Goal: Check status: Check status

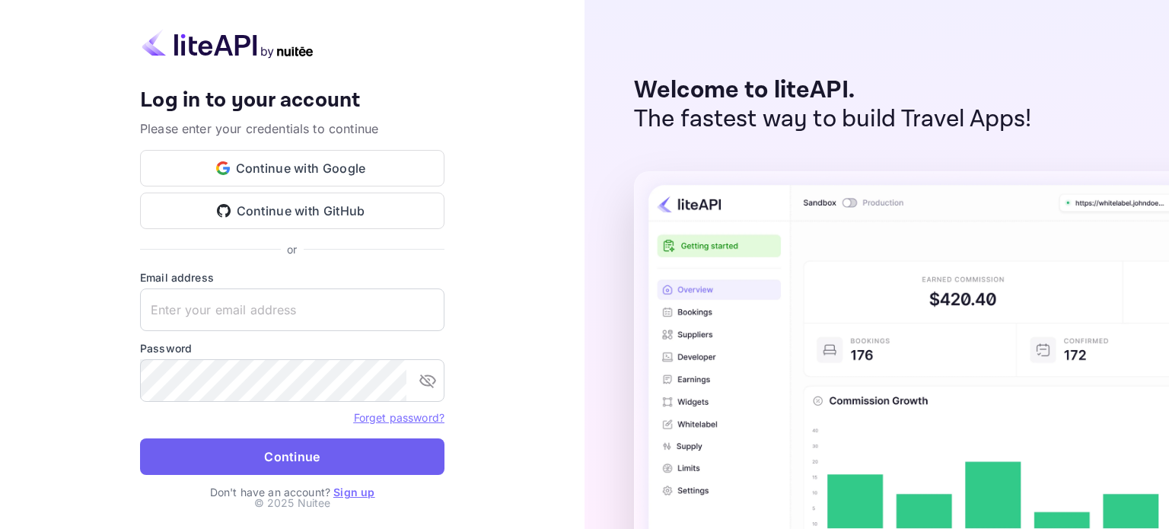
type input "[EMAIL_ADDRESS][DOMAIN_NAME]"
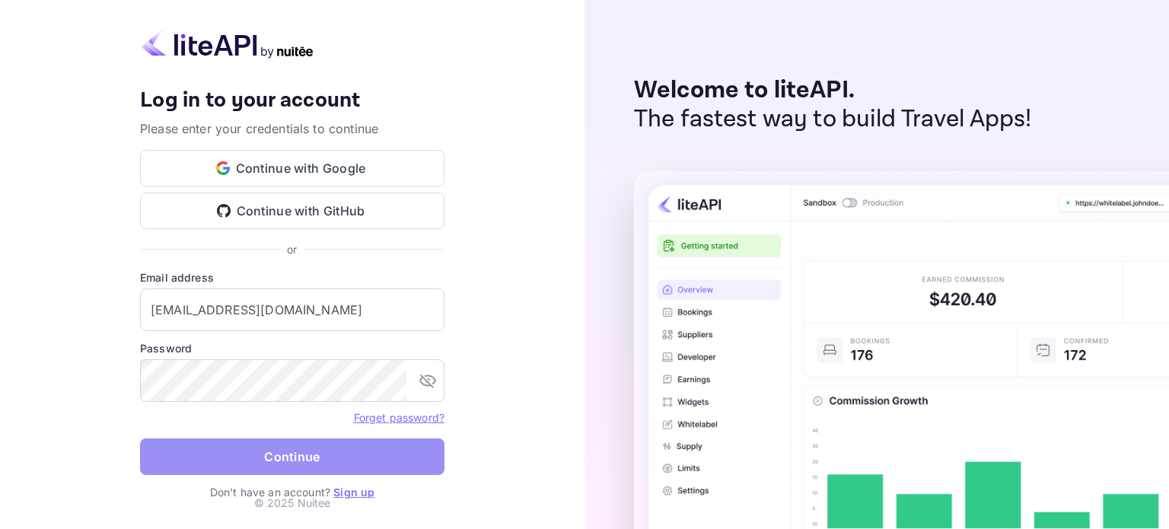
click at [273, 460] on button "Continue" at bounding box center [292, 456] width 304 height 37
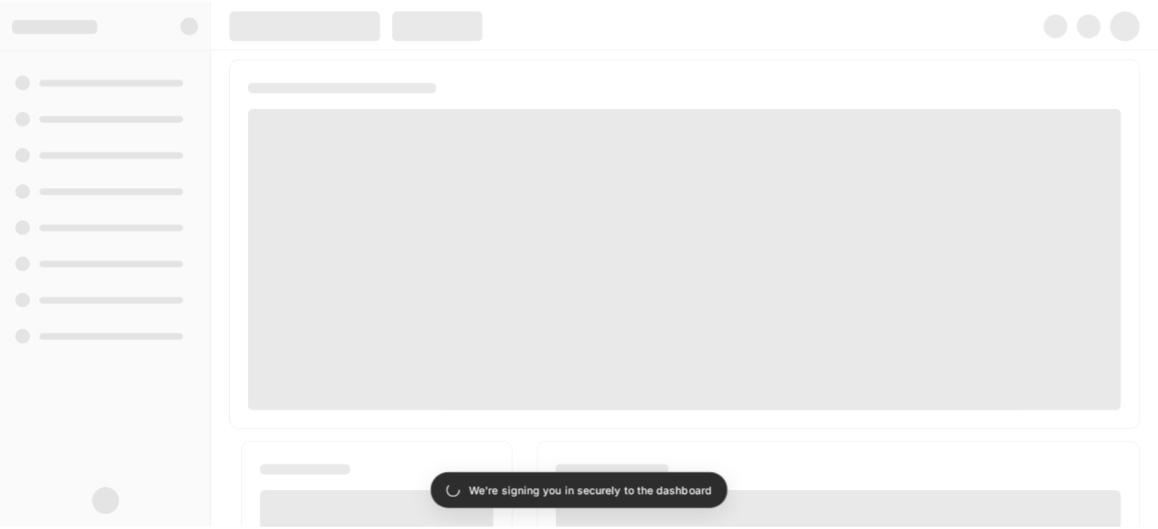
scroll to position [304, 0]
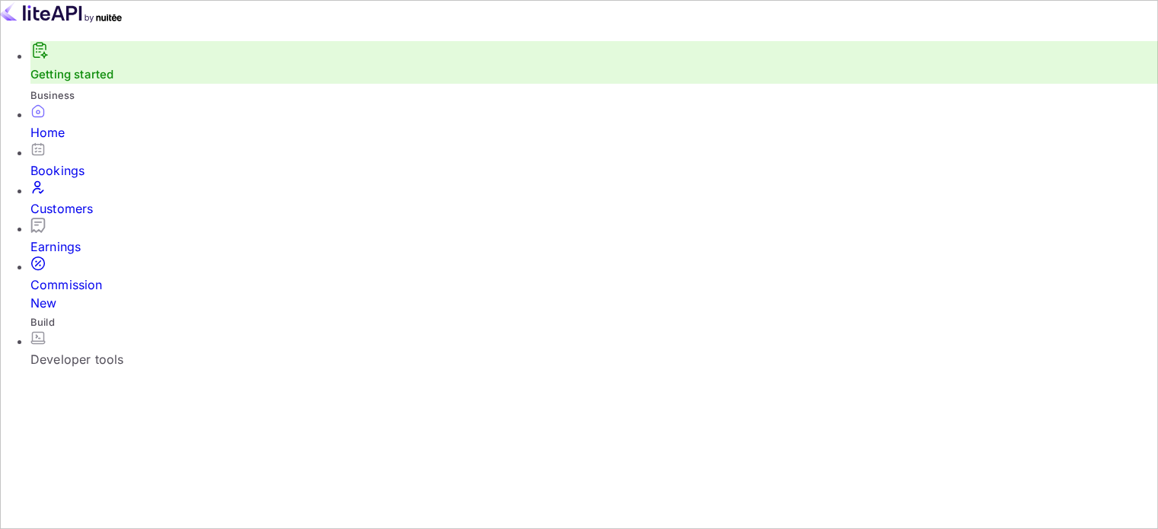
scroll to position [12, 12]
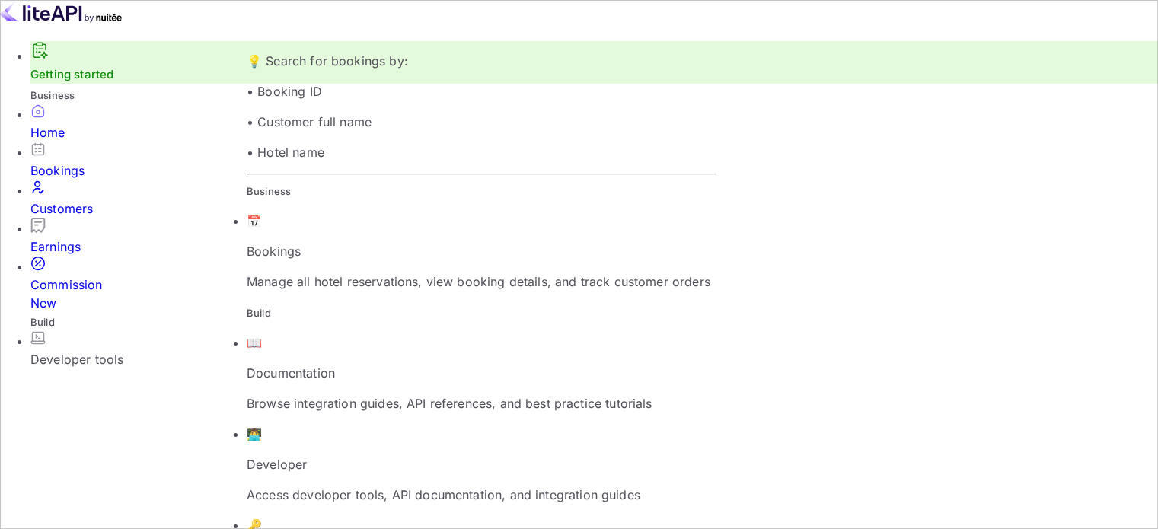
paste input "8341884"
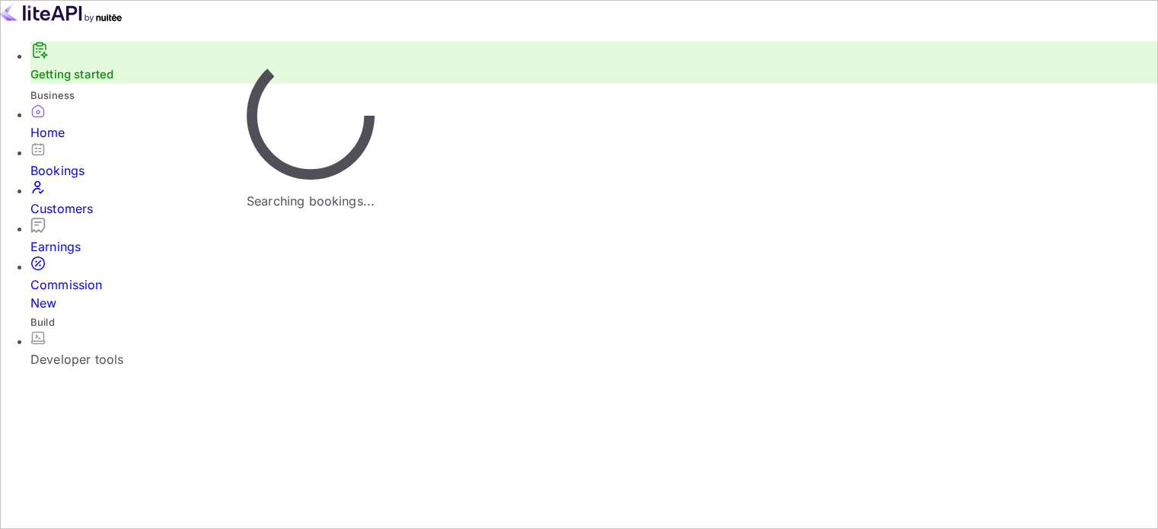
type input "8341884"
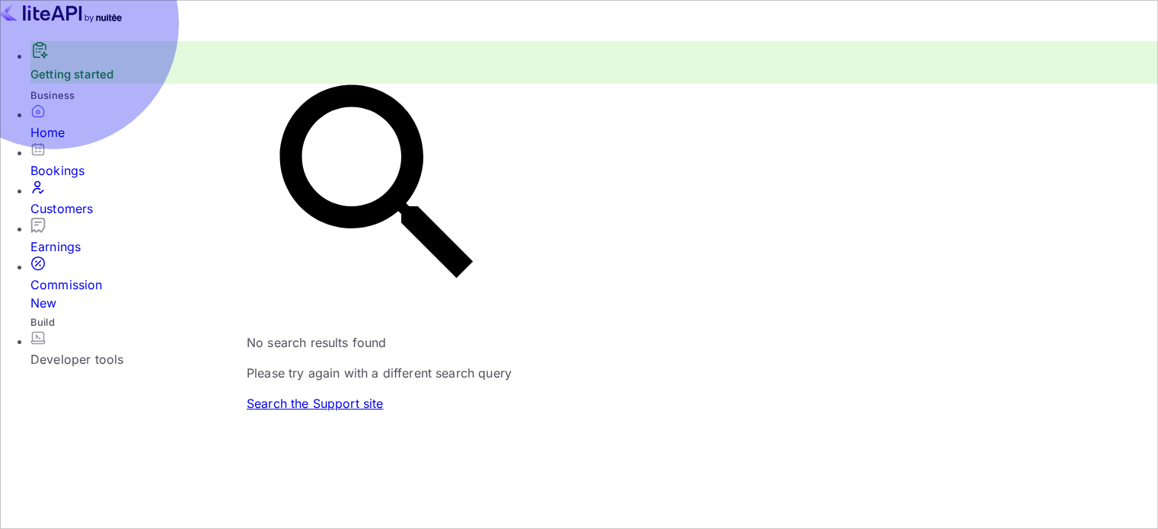
click at [62, 180] on div "Bookings" at bounding box center [593, 161] width 1127 height 38
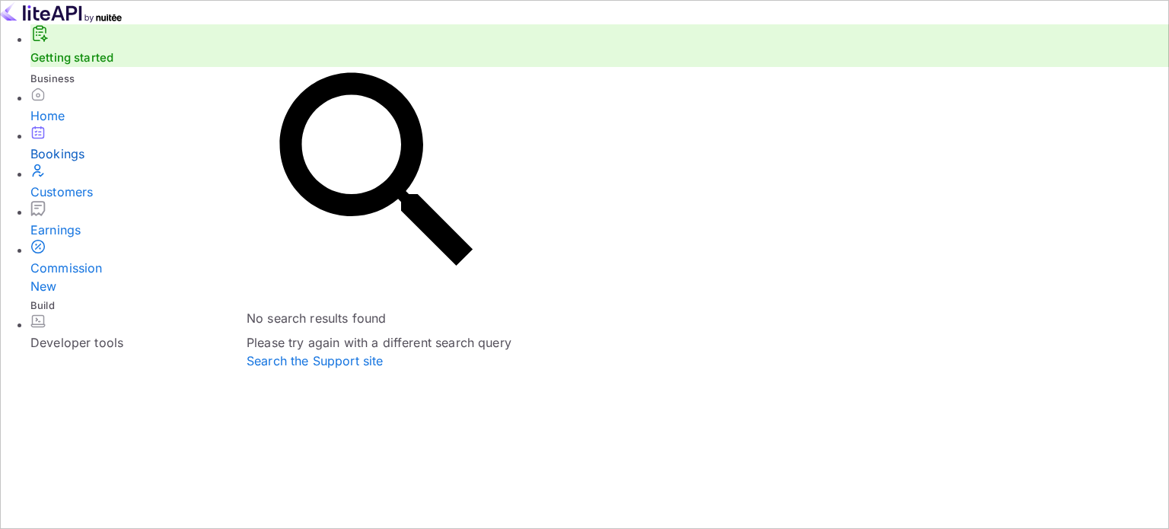
drag, startPoint x: 311, startPoint y: 383, endPoint x: 283, endPoint y: 377, distance: 28.1
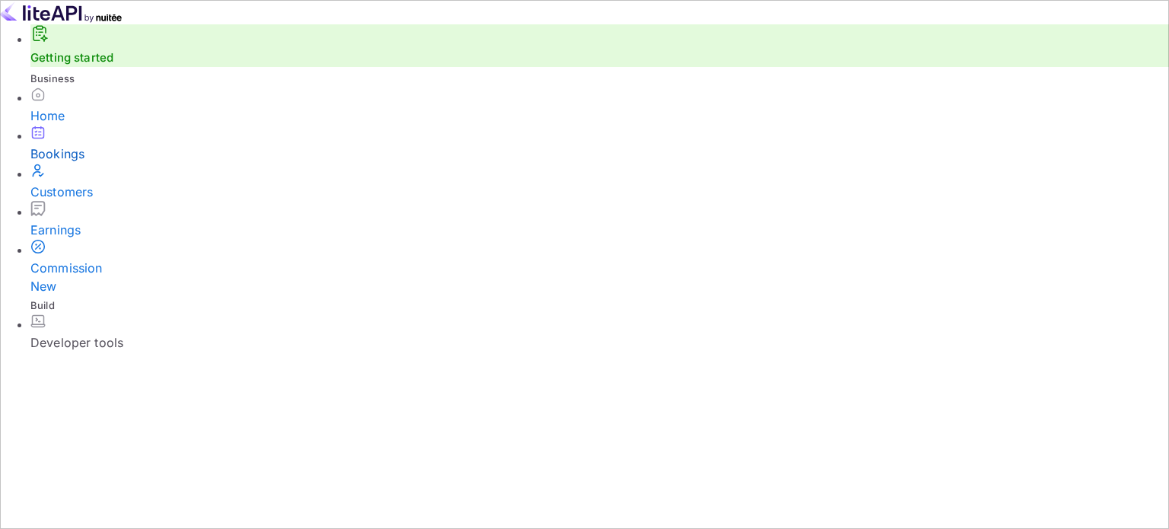
drag, startPoint x: 318, startPoint y: 30, endPoint x: 218, endPoint y: 27, distance: 99.7
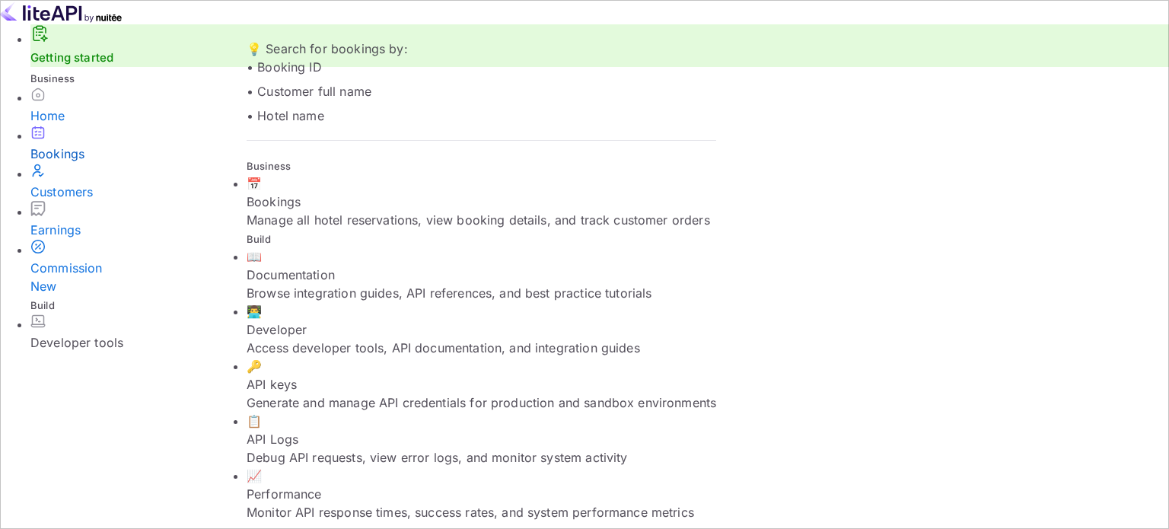
click at [301, 194] on span "Bookings" at bounding box center [274, 201] width 54 height 15
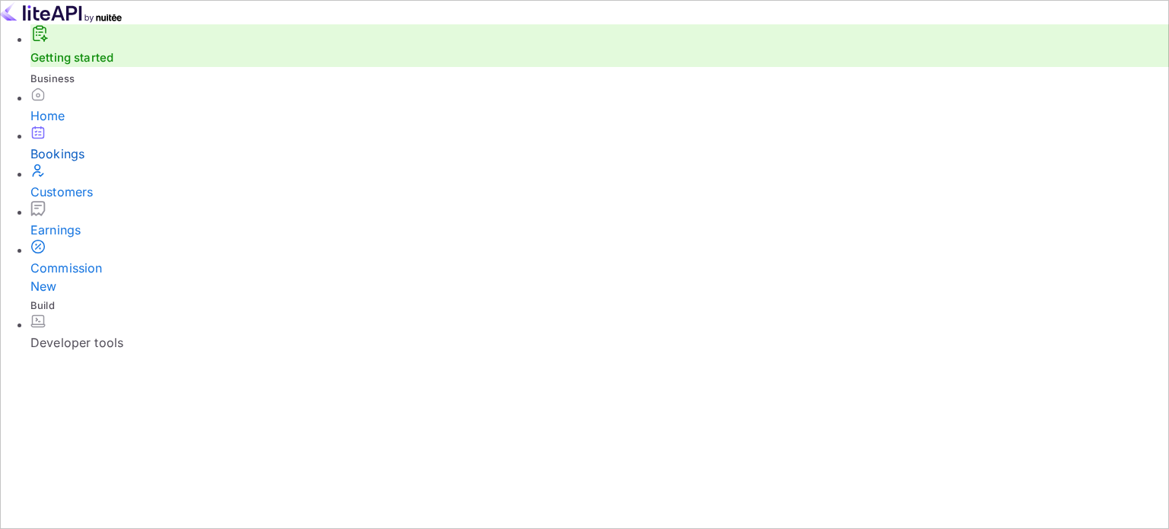
paste input "8341884"
type input "8341884"
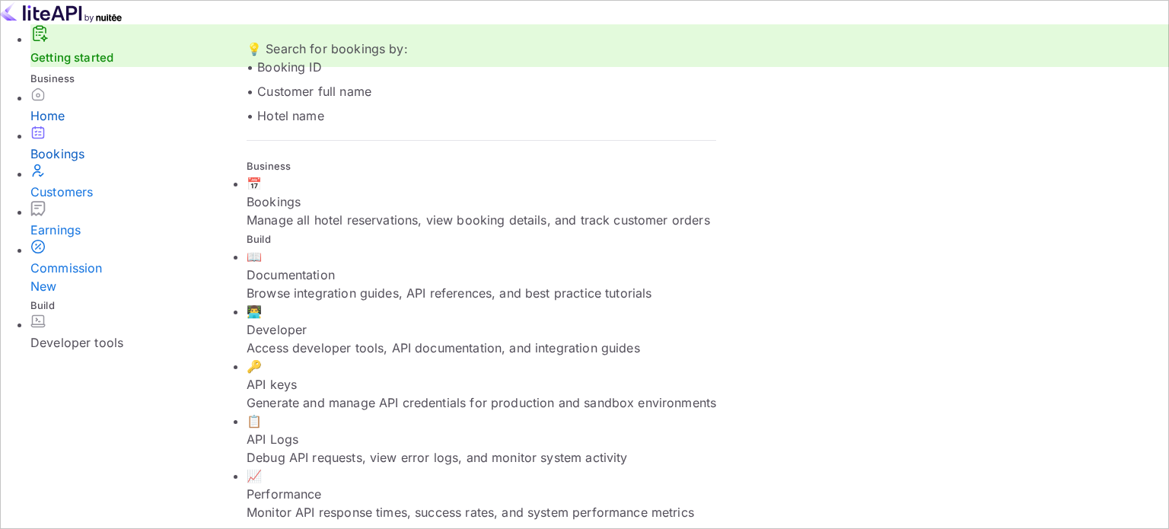
click at [80, 125] on div "Home" at bounding box center [599, 116] width 1139 height 18
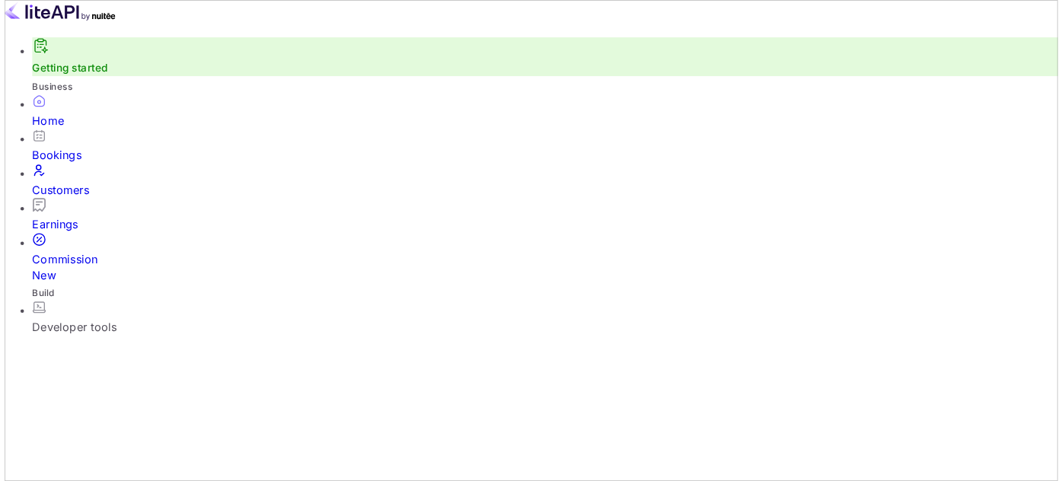
scroll to position [6, 0]
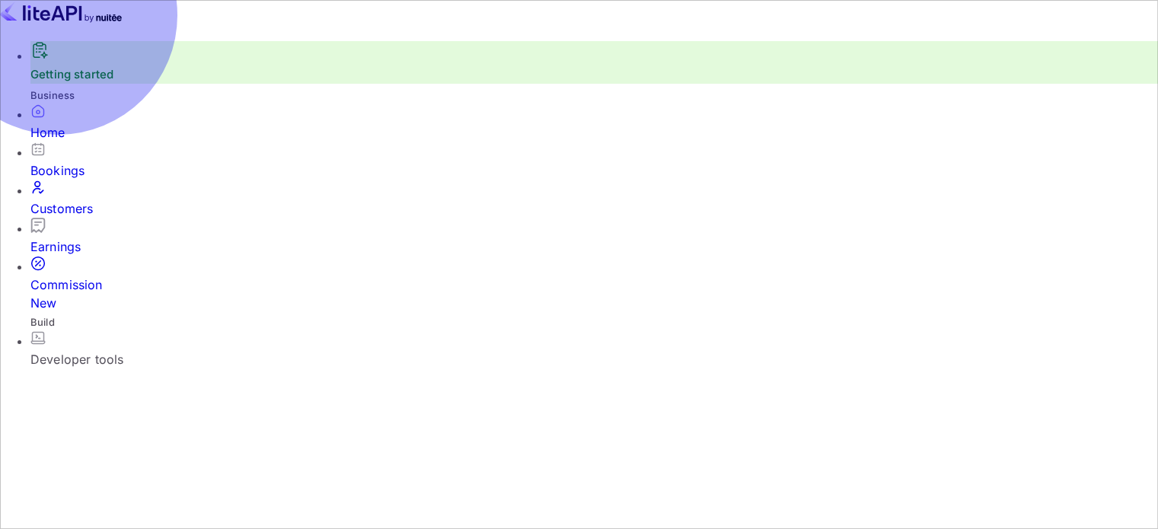
click at [67, 174] on div "Bookings" at bounding box center [593, 170] width 1127 height 18
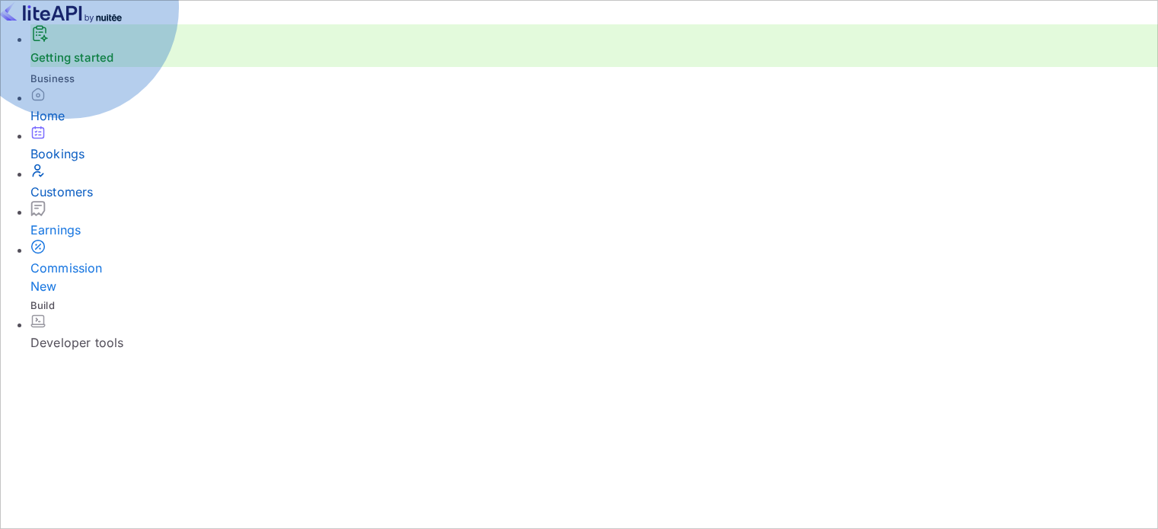
click at [77, 196] on div "Customers" at bounding box center [593, 192] width 1127 height 18
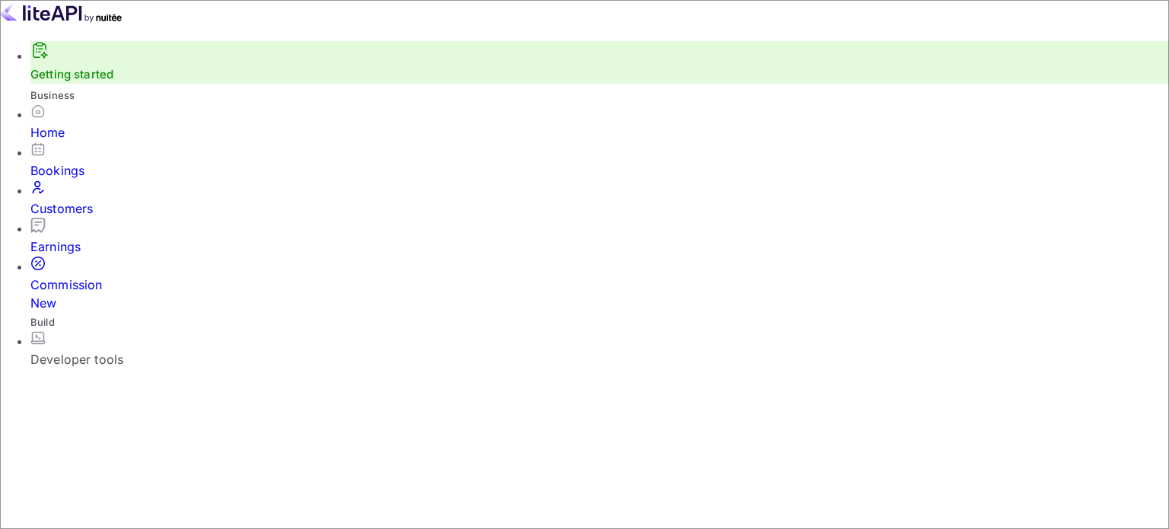
paste input "[PERSON_NAME]"
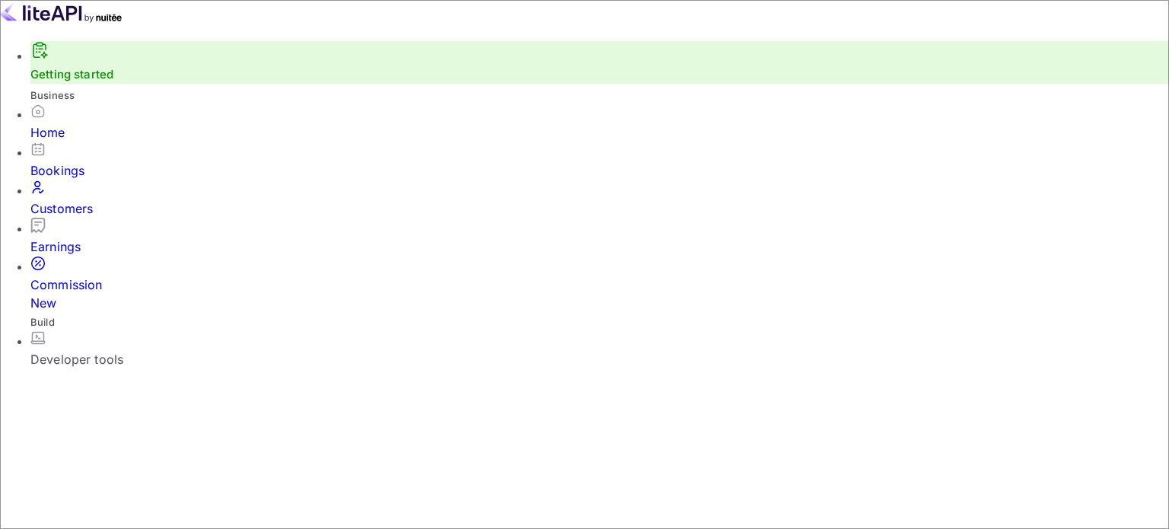
type input "Toledano"
drag, startPoint x: 248, startPoint y: 172, endPoint x: 317, endPoint y: 177, distance: 68.7
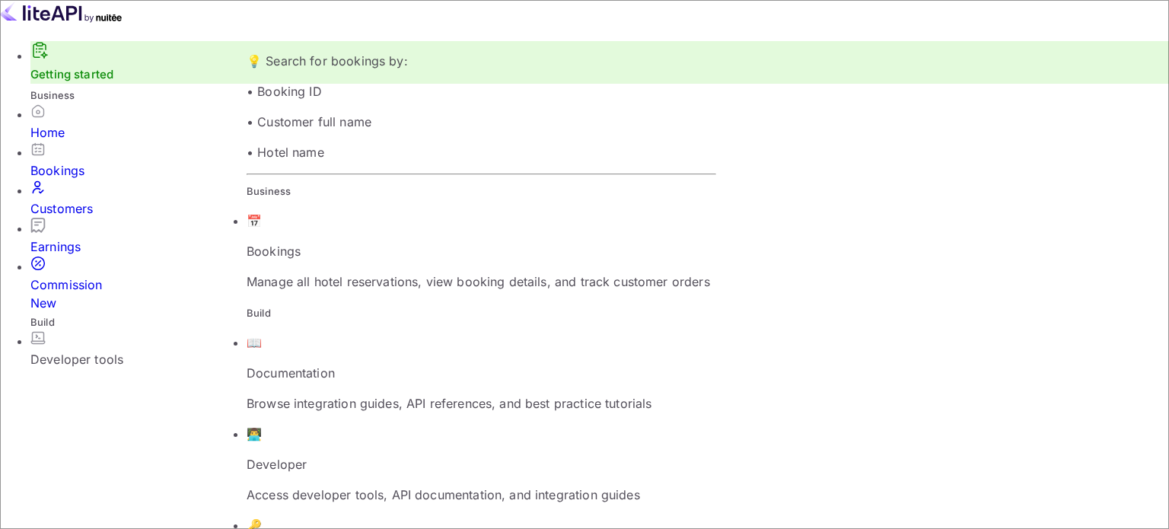
paste input "Toledano"
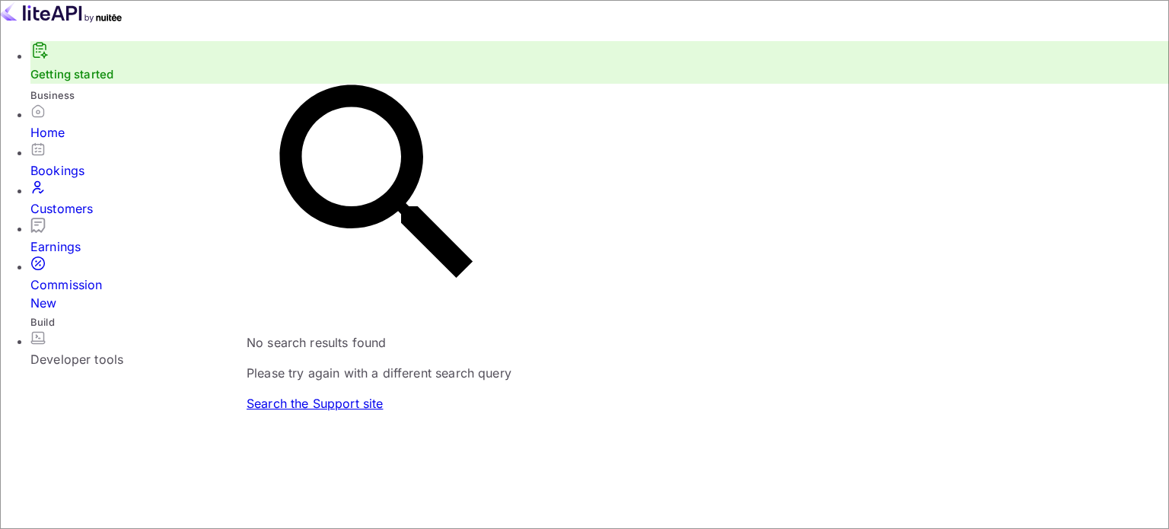
type input "Toledano"
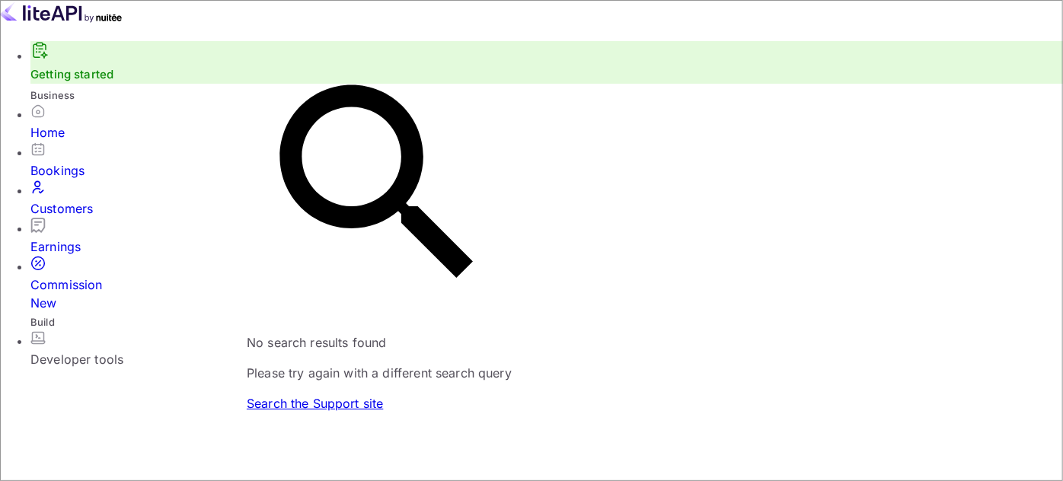
scroll to position [6, 0]
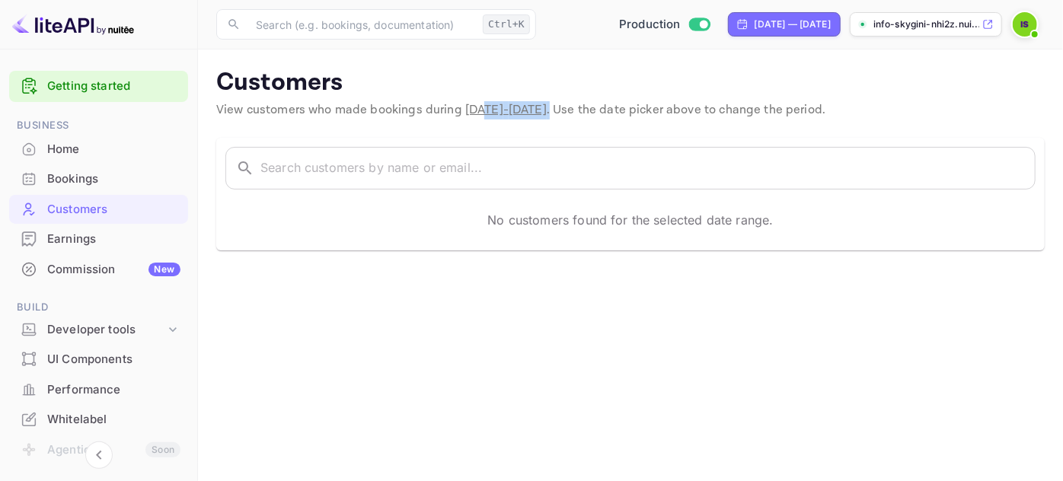
drag, startPoint x: 479, startPoint y: 101, endPoint x: 584, endPoint y: 103, distance: 105.0
click at [584, 103] on span "View customers who made bookings during [DATE] - [DATE] . Use the date picker a…" at bounding box center [520, 110] width 609 height 16
click at [77, 166] on div "Bookings" at bounding box center [98, 179] width 179 height 30
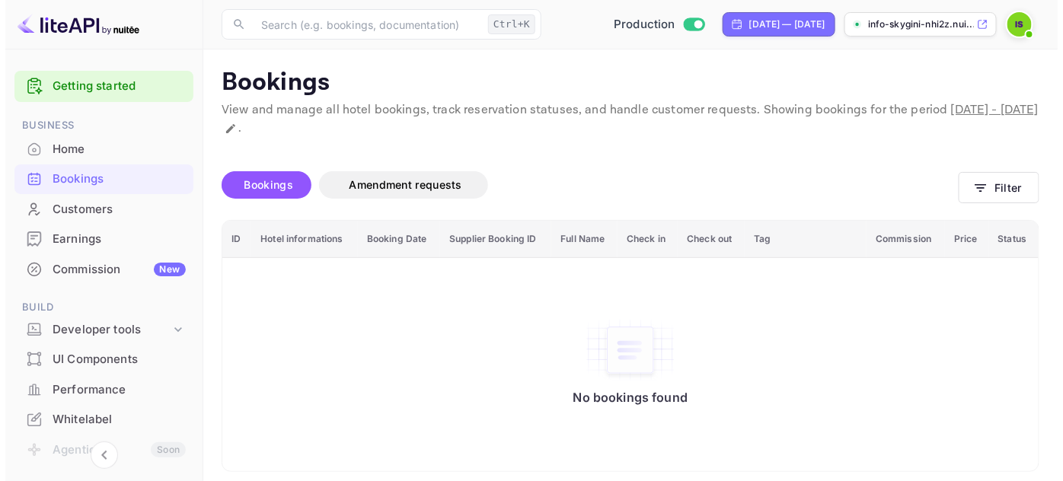
scroll to position [8, 0]
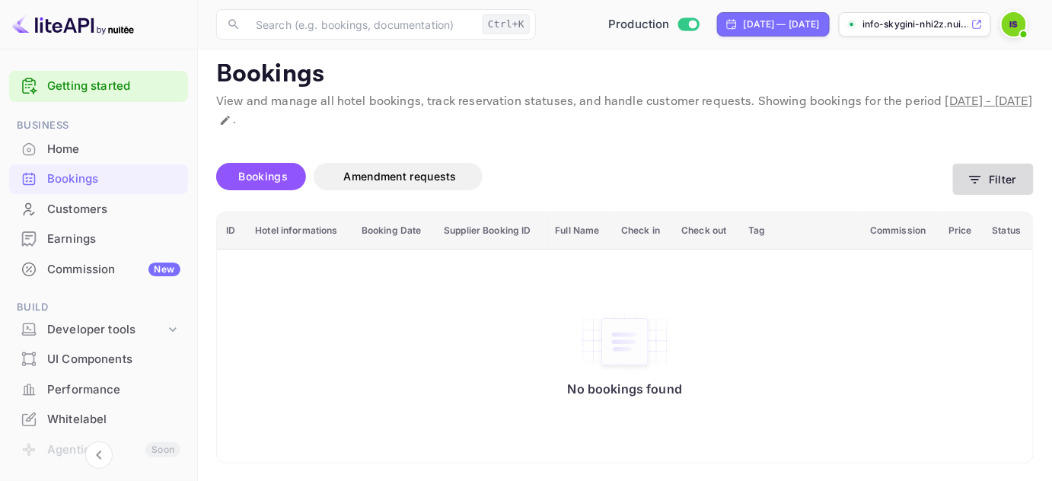
click at [990, 179] on button "Filter" at bounding box center [993, 179] width 81 height 31
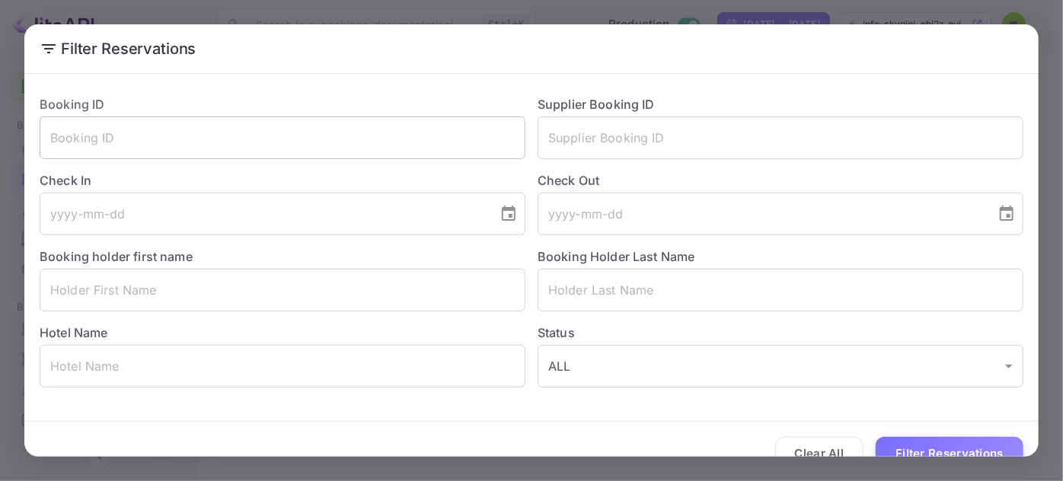
click at [142, 130] on input "text" at bounding box center [283, 137] width 486 height 43
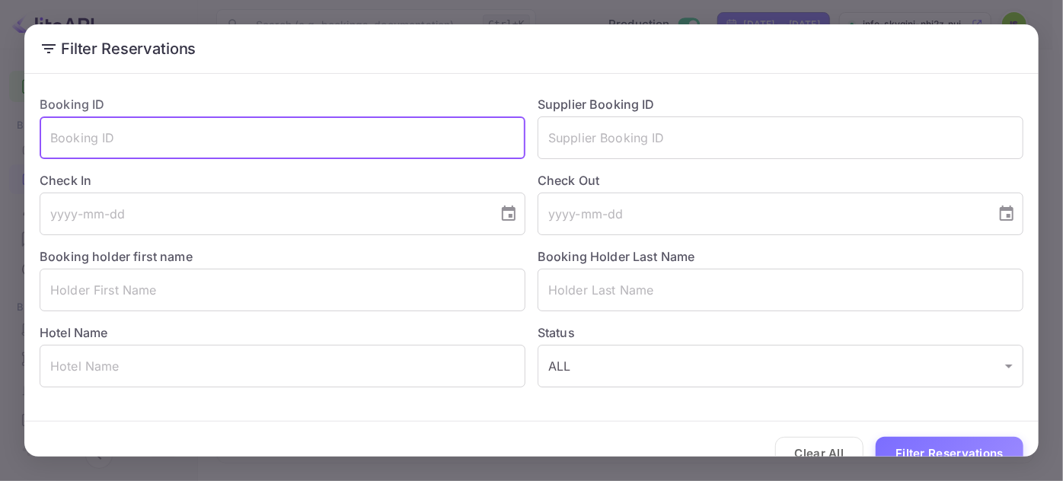
paste input "Toledano"
type input "Toledano"
click at [96, 139] on input "Toledano" at bounding box center [283, 137] width 486 height 43
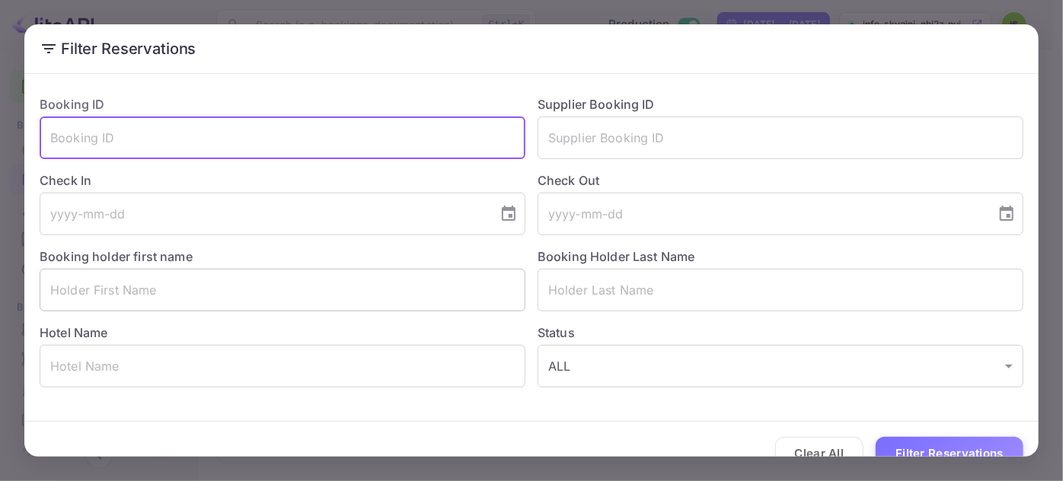
click at [129, 280] on input "text" at bounding box center [283, 290] width 486 height 43
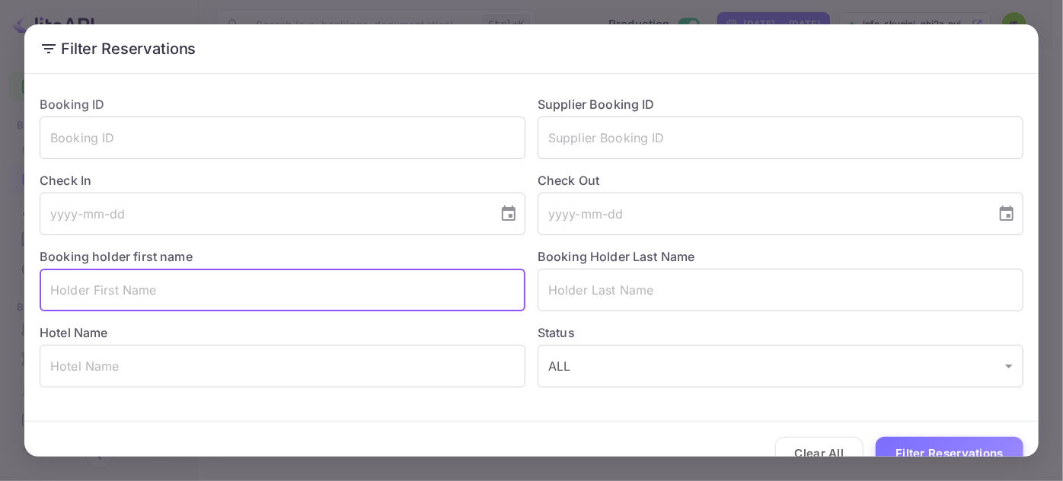
paste input "Toledano"
type input "Toledano"
click at [137, 373] on input "text" at bounding box center [283, 366] width 486 height 43
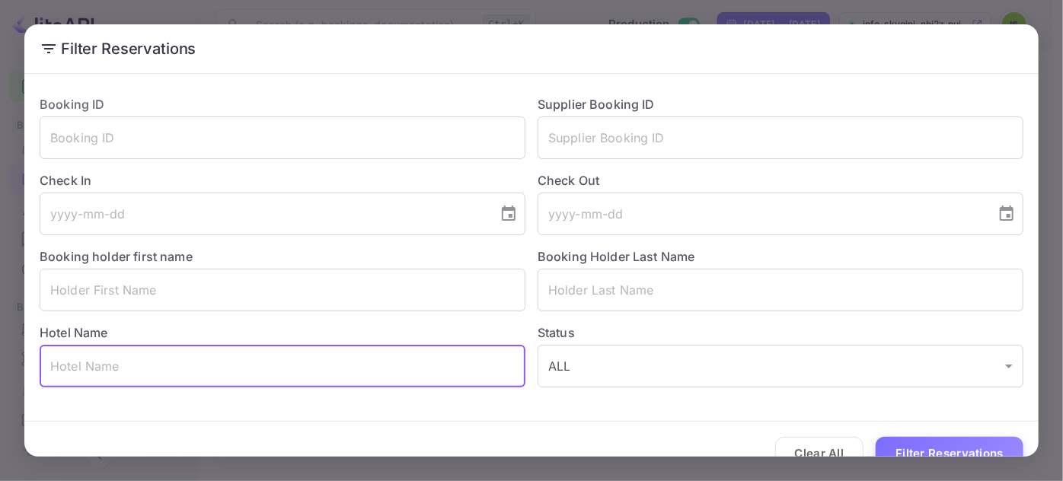
paste input "Hôtel Aiglon"
type input "Hôtel Aiglon"
click at [875, 437] on button "Filter Reservations" at bounding box center [949, 453] width 148 height 33
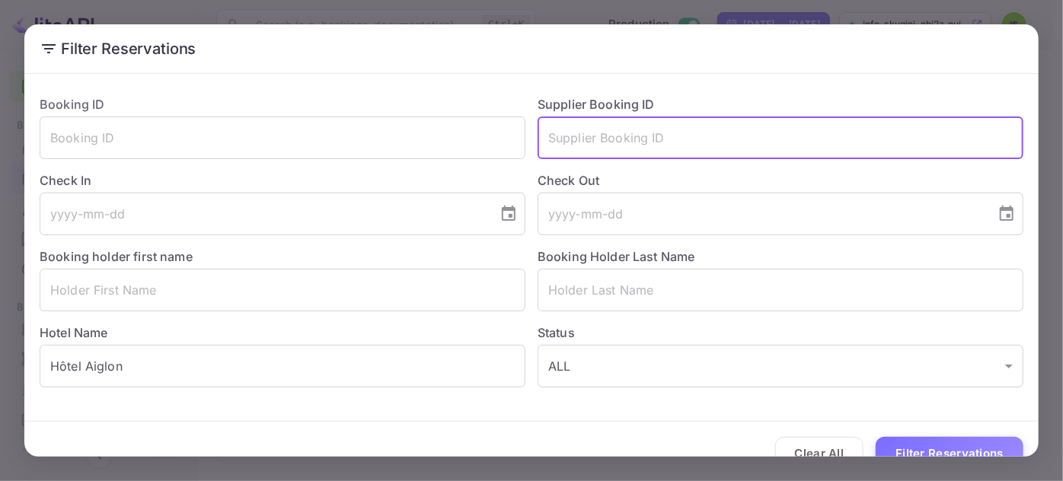
click at [602, 120] on input "text" at bounding box center [780, 137] width 486 height 43
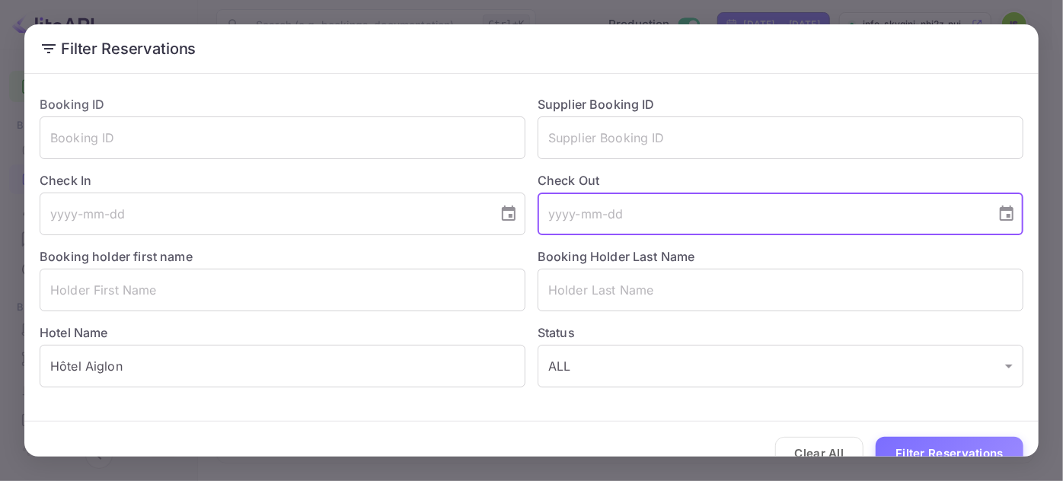
click at [580, 215] on input "tel" at bounding box center [761, 214] width 448 height 43
click at [575, 123] on input "text" at bounding box center [780, 137] width 486 height 43
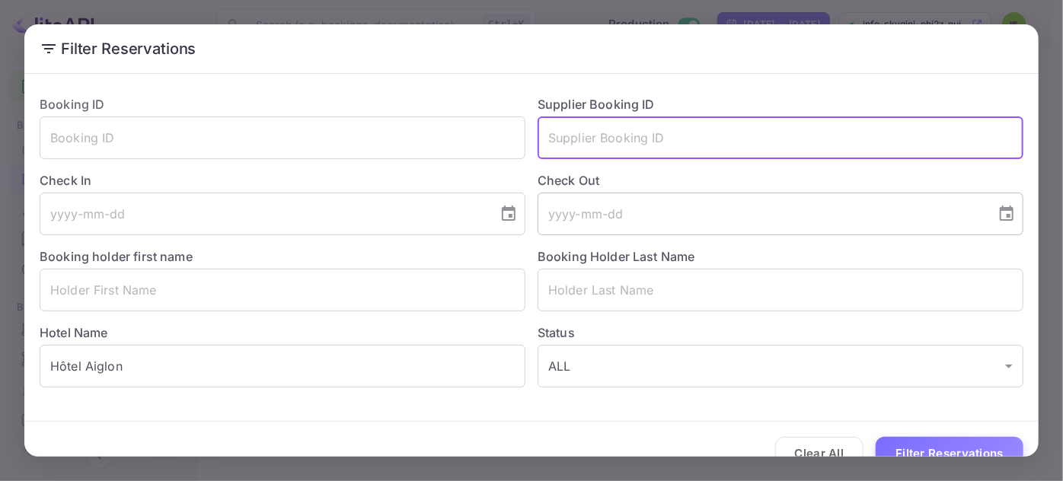
click at [578, 221] on input "tel" at bounding box center [761, 214] width 448 height 43
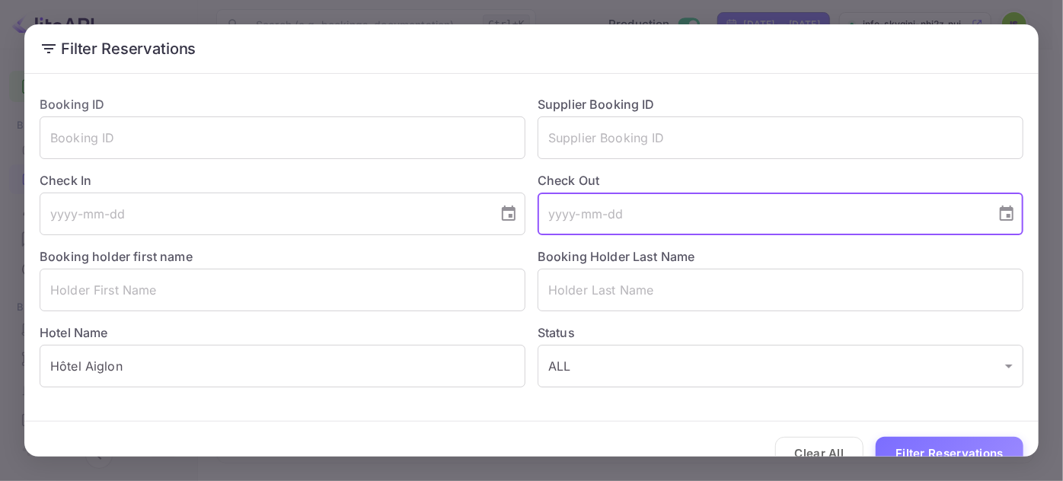
click at [594, 225] on input "tel" at bounding box center [761, 214] width 448 height 43
click at [596, 289] on input "text" at bounding box center [780, 290] width 486 height 43
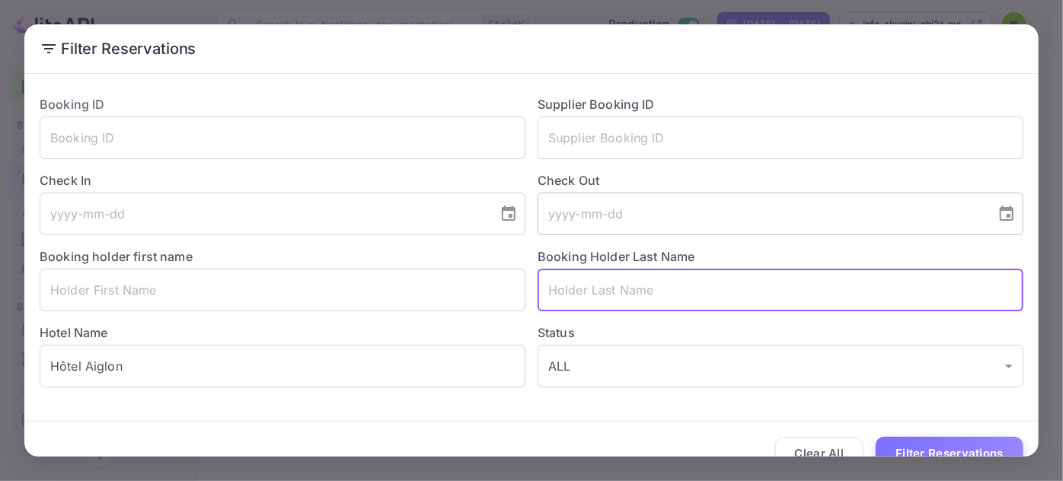
click at [997, 212] on icon "Choose date" at bounding box center [1006, 214] width 18 height 18
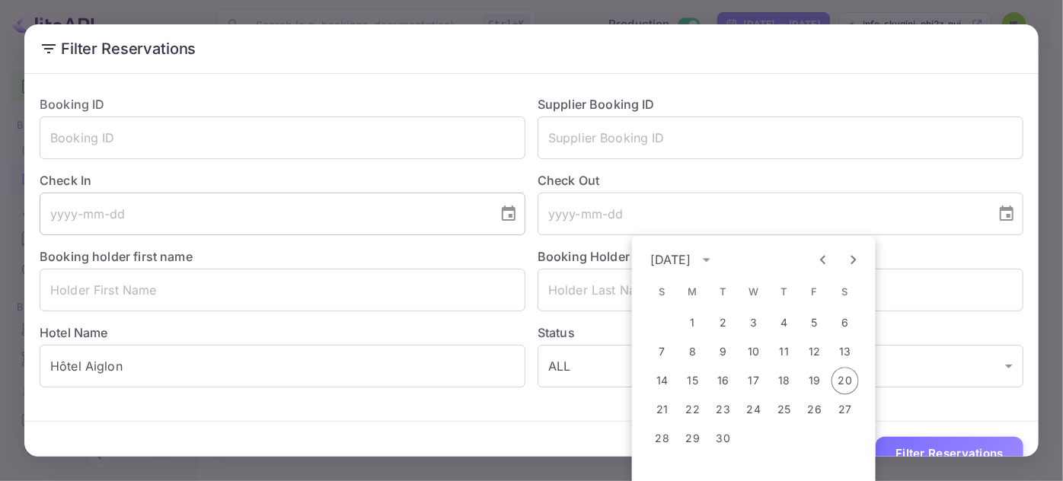
click at [253, 209] on input "tel" at bounding box center [264, 214] width 448 height 43
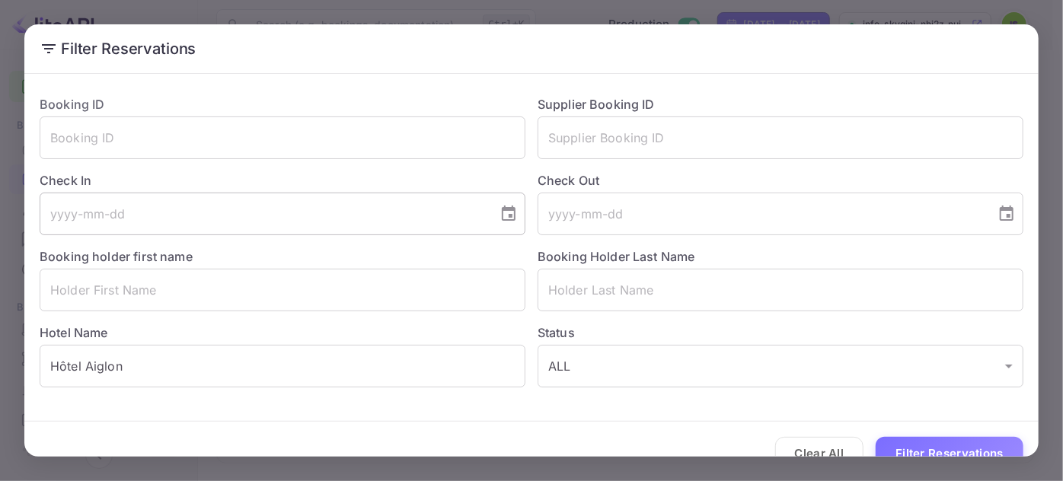
click at [501, 216] on icon "Choose date" at bounding box center [508, 214] width 18 height 18
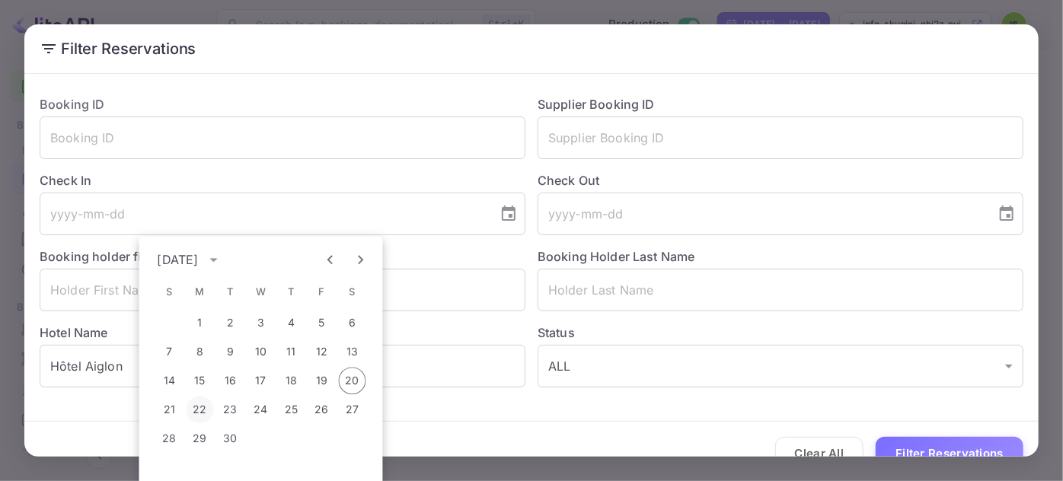
click at [196, 410] on button "22" at bounding box center [199, 409] width 27 height 27
type input "2025-09-22"
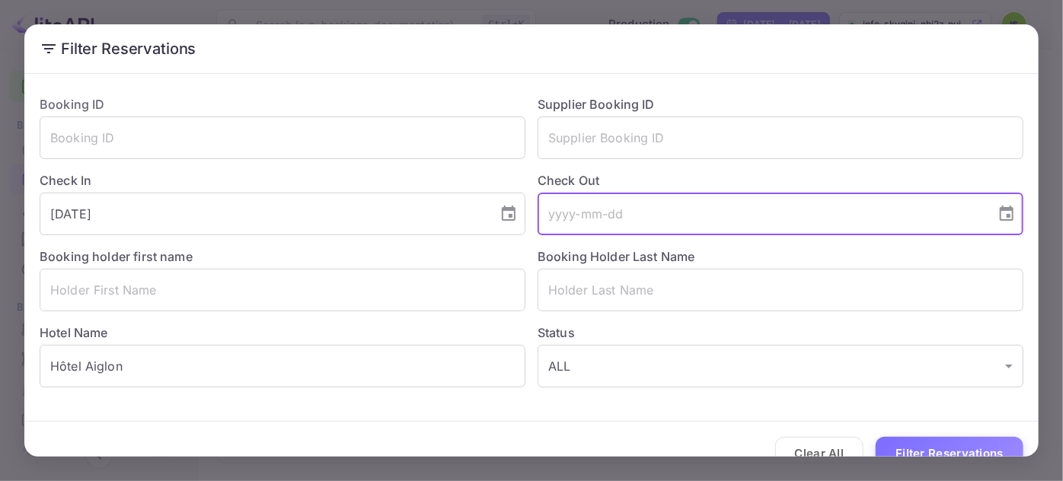
click at [712, 209] on input "tel" at bounding box center [761, 214] width 448 height 43
click at [1012, 212] on div "Booking ID ​ Supplier Booking ID ​ Check In 2025-09-22 ​ Check Out ​ Booking ho…" at bounding box center [531, 241] width 1014 height 323
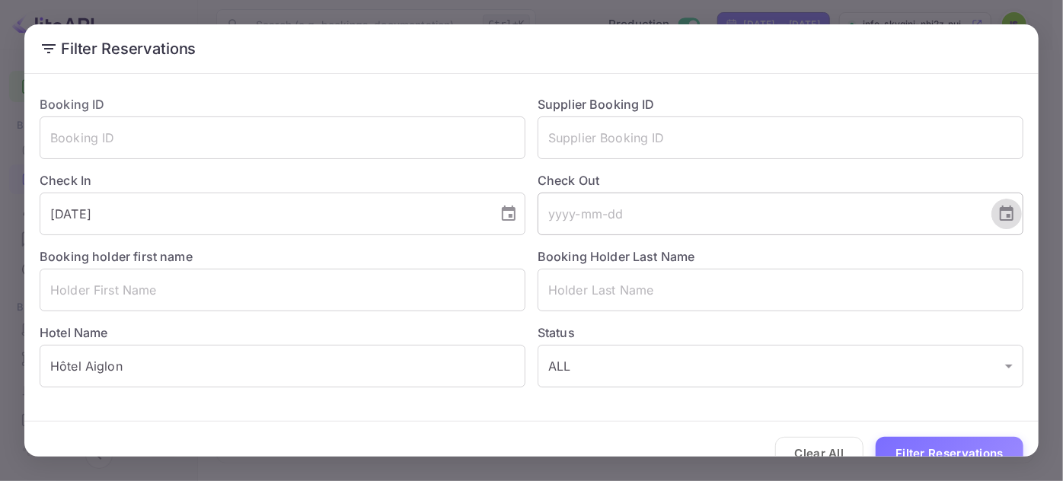
click at [1004, 215] on icon "Choose date" at bounding box center [1006, 214] width 18 height 18
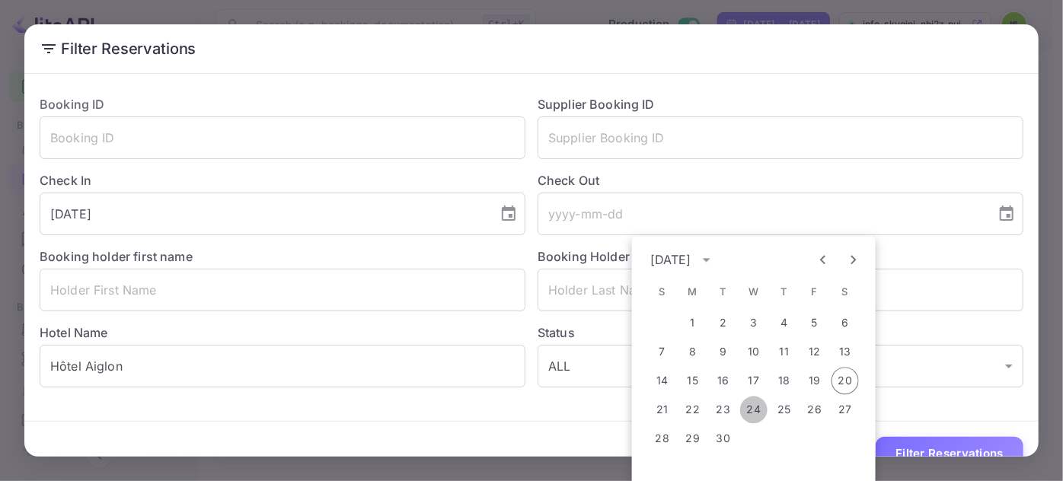
click at [761, 409] on button "24" at bounding box center [753, 409] width 27 height 27
type input "2025-09-24"
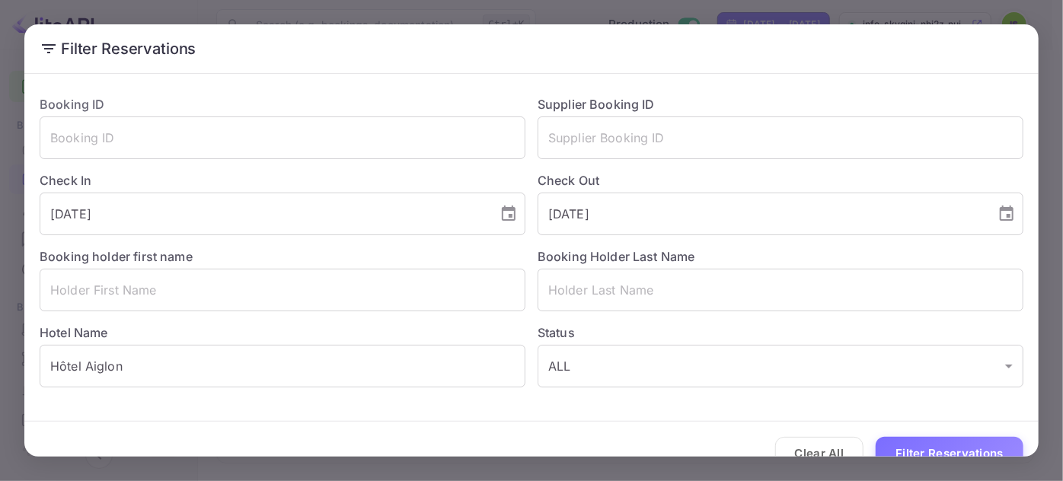
scroll to position [28, 0]
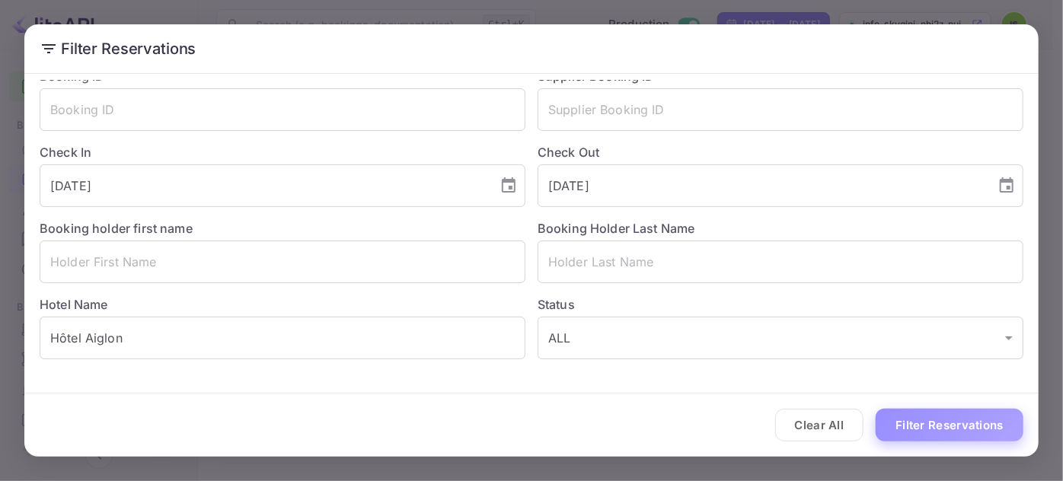
click at [951, 422] on button "Filter Reservations" at bounding box center [949, 425] width 148 height 33
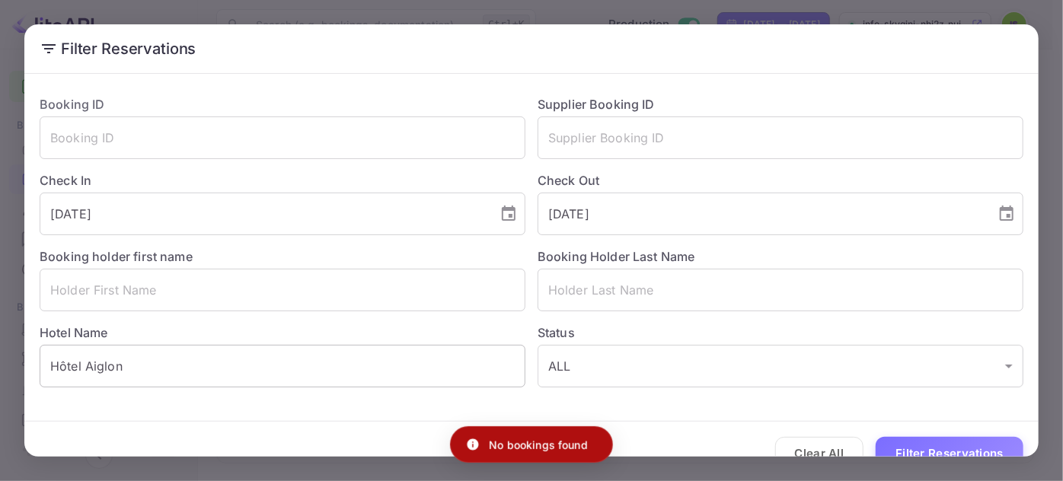
scroll to position [0, 0]
click at [116, 362] on input "Hôtel Aiglon" at bounding box center [283, 366] width 486 height 43
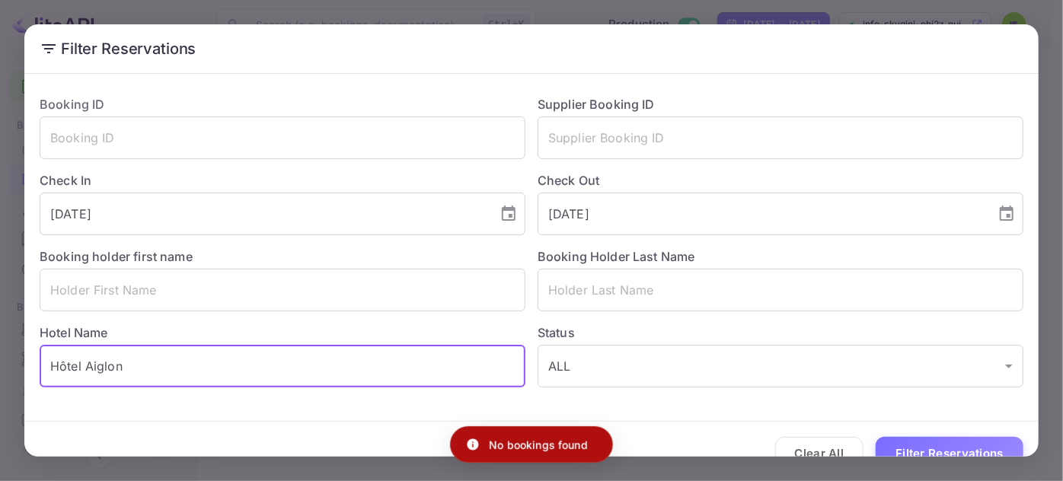
click at [116, 362] on input "Hôtel Aiglon" at bounding box center [283, 366] width 486 height 43
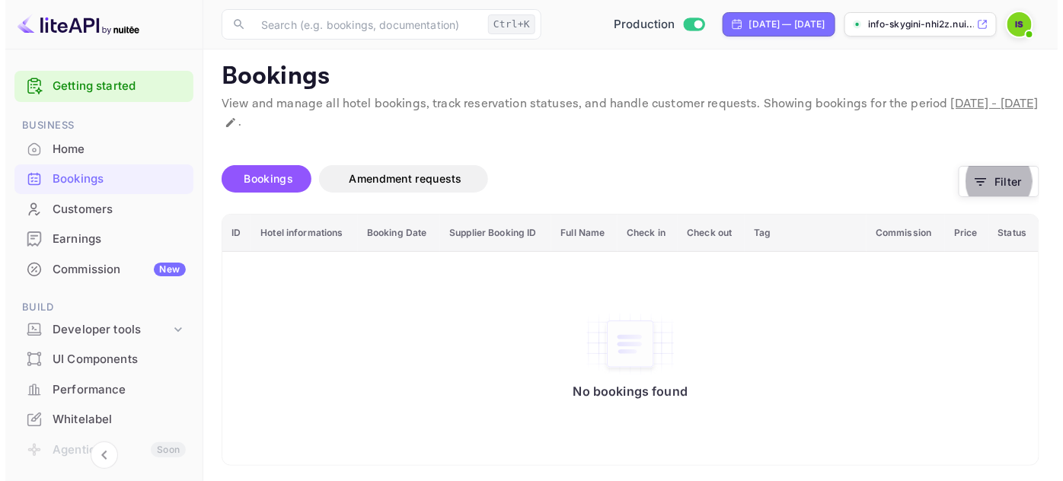
scroll to position [8, 0]
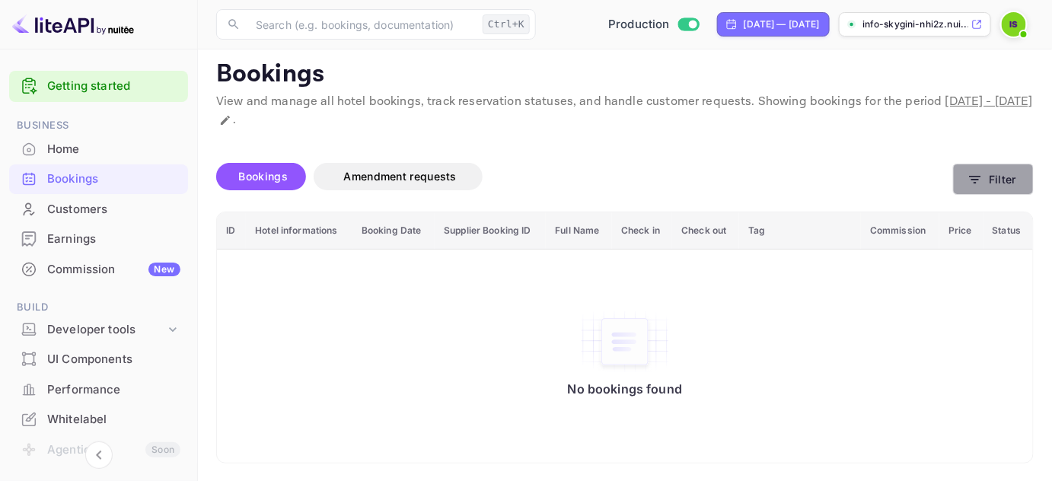
click at [999, 176] on button "Filter" at bounding box center [993, 179] width 81 height 31
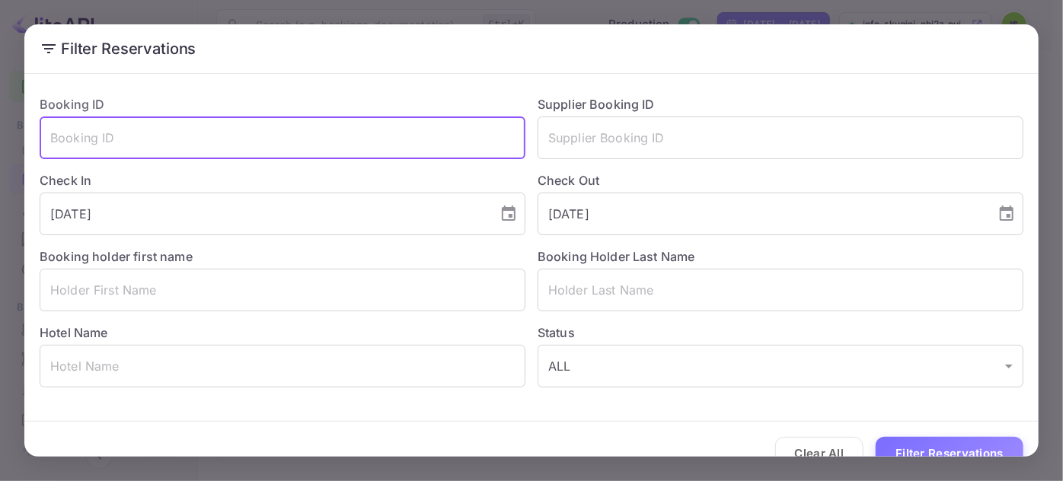
click at [166, 137] on input "text" at bounding box center [283, 137] width 486 height 43
paste input "8341884"
type input "8341884"
click at [875, 437] on button "Filter Reservations" at bounding box center [949, 453] width 148 height 33
click at [953, 454] on div "Clear All Loading..." at bounding box center [531, 453] width 1014 height 63
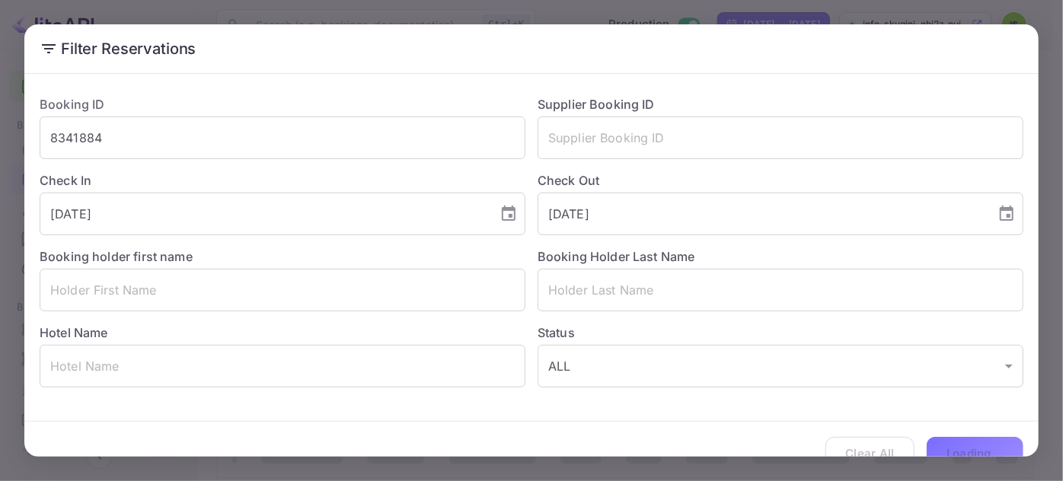
click at [956, 450] on div "Clear All Loading..." at bounding box center [531, 453] width 1014 height 63
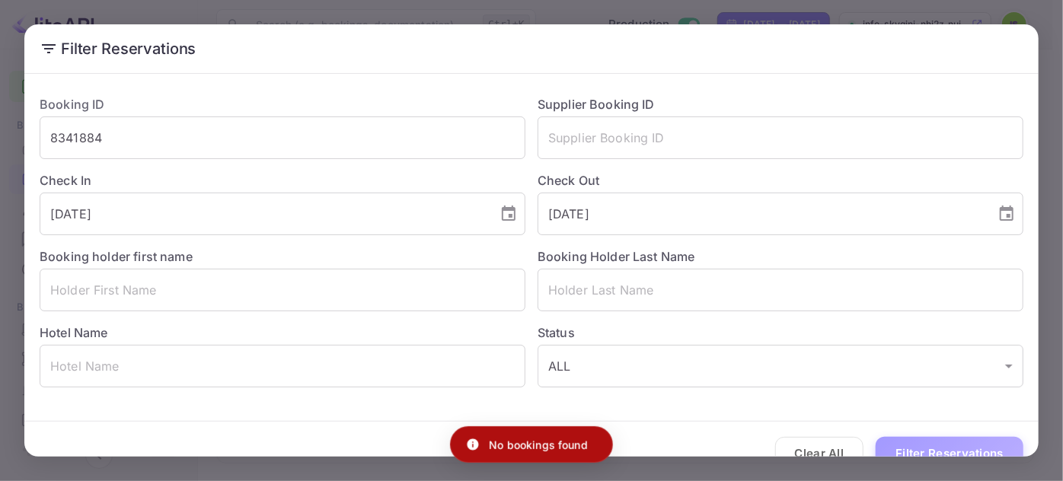
click at [956, 450] on button "Filter Reservations" at bounding box center [949, 453] width 148 height 33
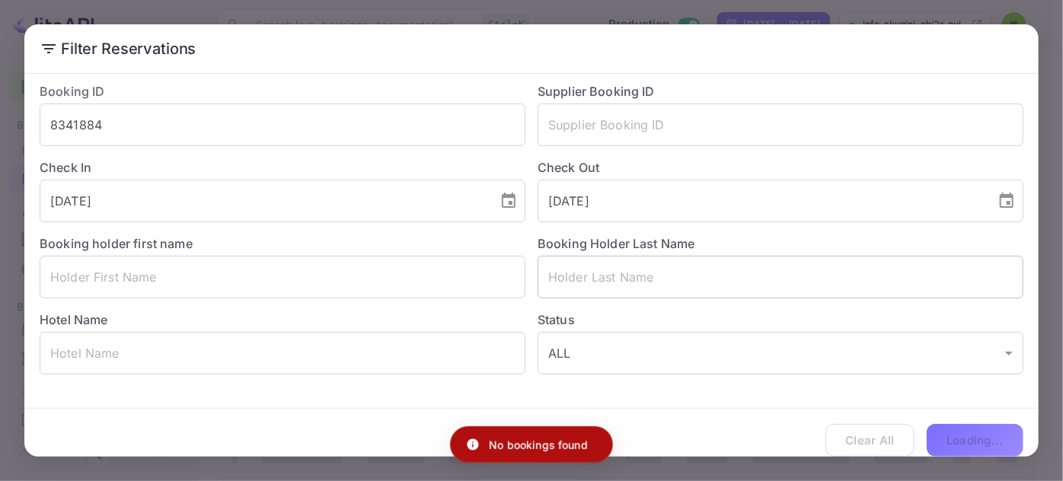
scroll to position [0, 0]
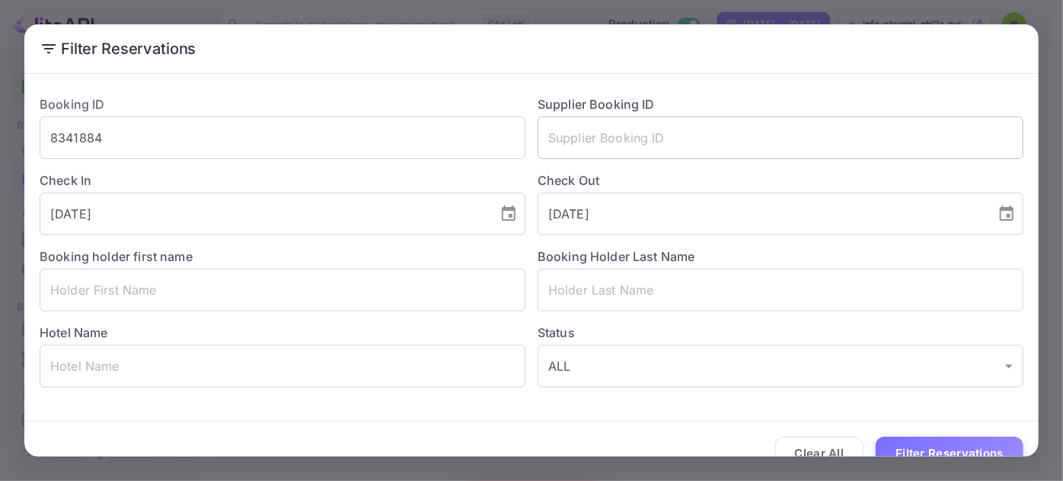
click at [640, 127] on input "text" at bounding box center [780, 137] width 486 height 43
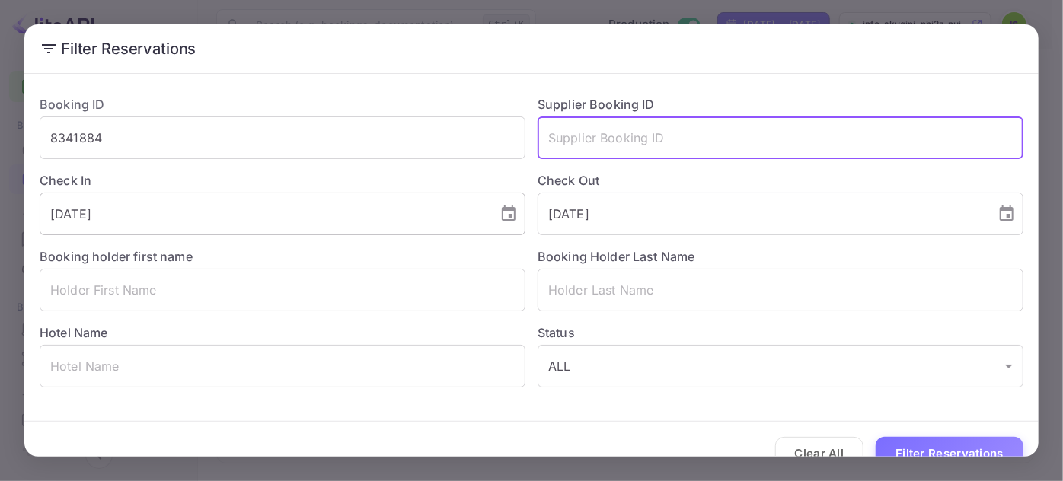
click at [298, 211] on input "2025-09-22" at bounding box center [264, 214] width 448 height 43
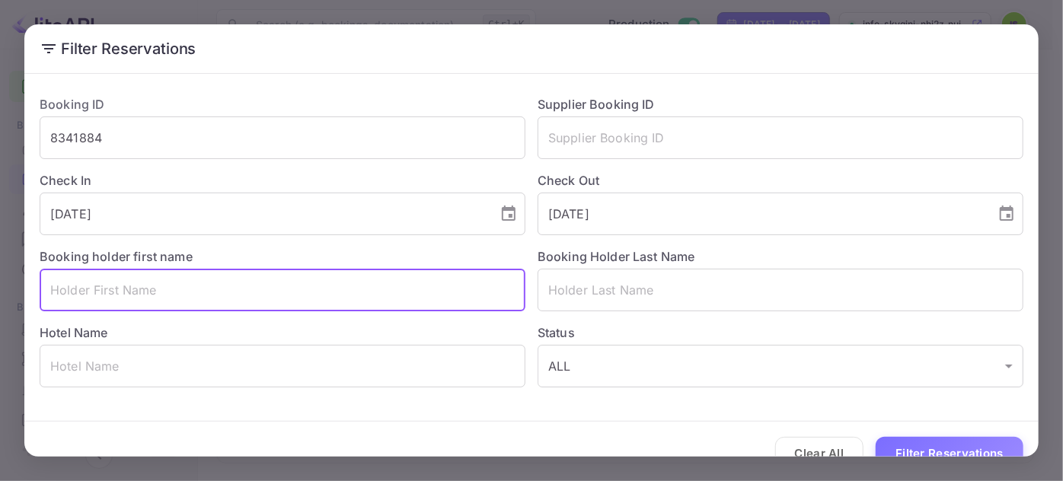
click at [174, 307] on input "text" at bounding box center [283, 290] width 486 height 43
click at [601, 212] on input "2025-09-24" at bounding box center [761, 214] width 448 height 43
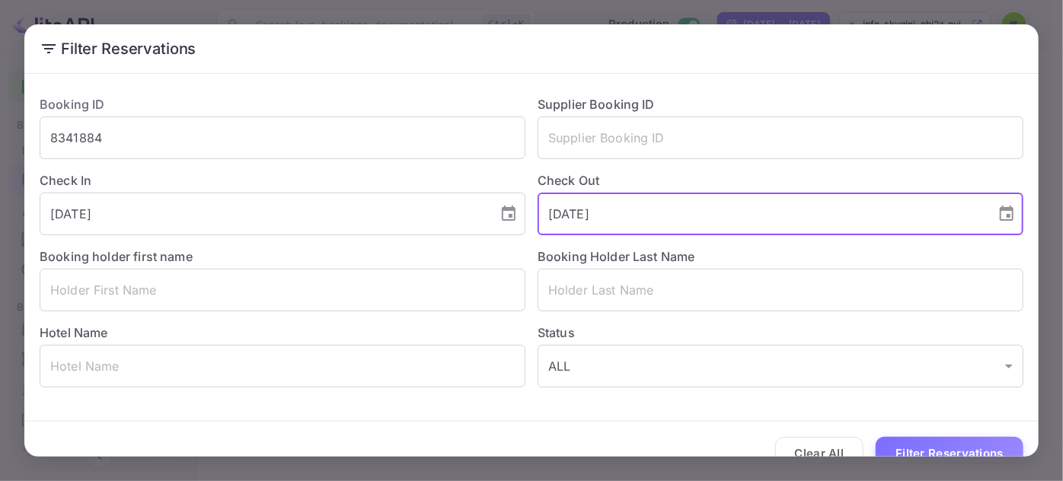
click at [601, 212] on input "2025-09-24" at bounding box center [761, 214] width 448 height 43
click at [336, 222] on input "2025-09-22" at bounding box center [264, 214] width 448 height 43
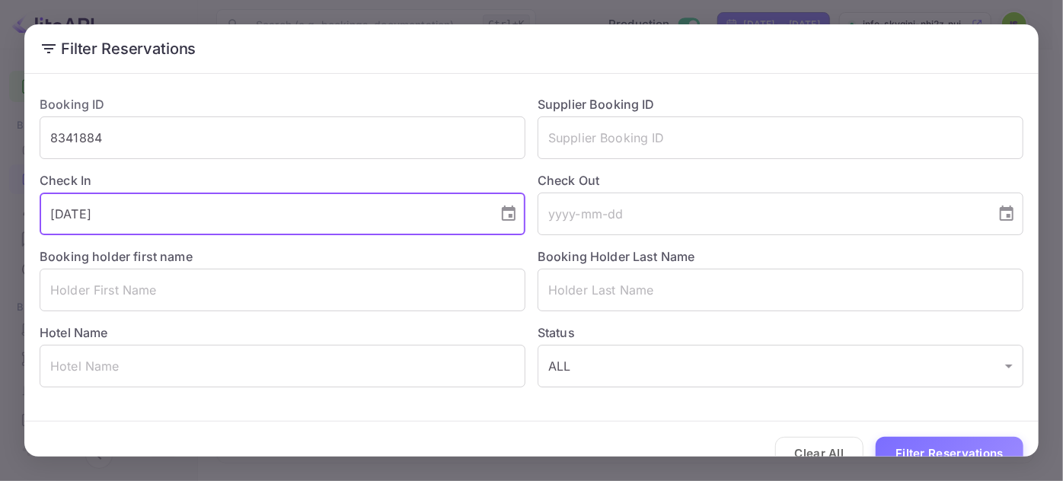
click at [336, 222] on input "2025-09-22" at bounding box center [264, 214] width 448 height 43
click at [935, 443] on button "Filter Reservations" at bounding box center [949, 453] width 148 height 33
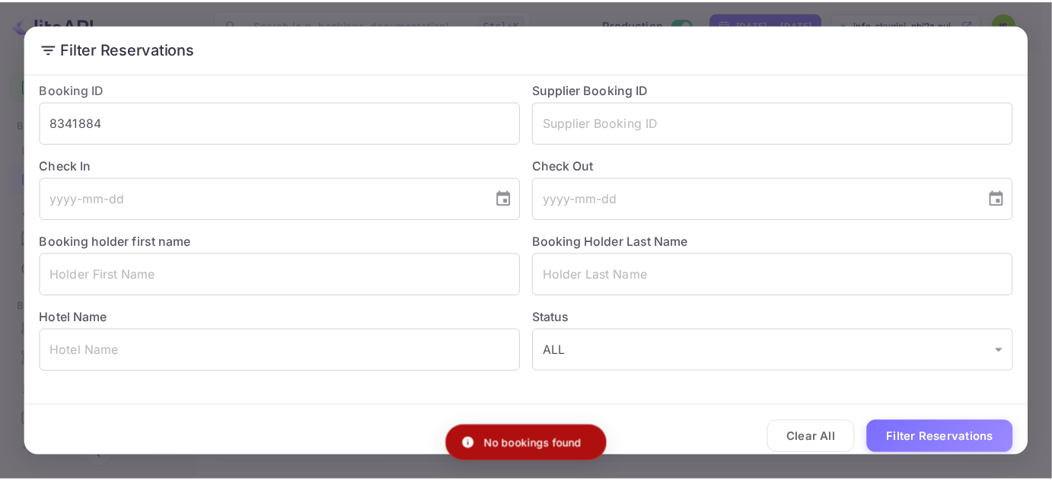
scroll to position [28, 0]
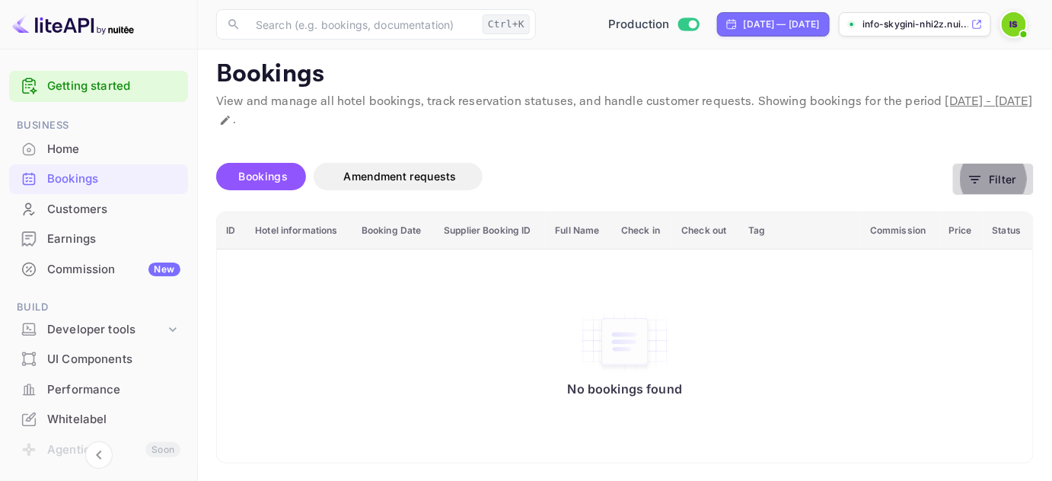
click at [998, 187] on button "Filter" at bounding box center [993, 179] width 81 height 31
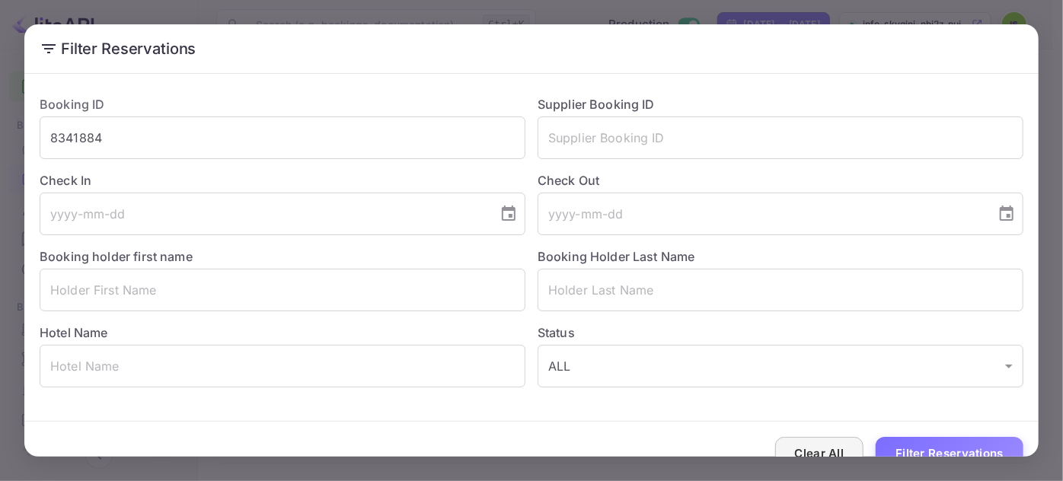
click at [803, 447] on button "Clear All" at bounding box center [819, 453] width 89 height 33
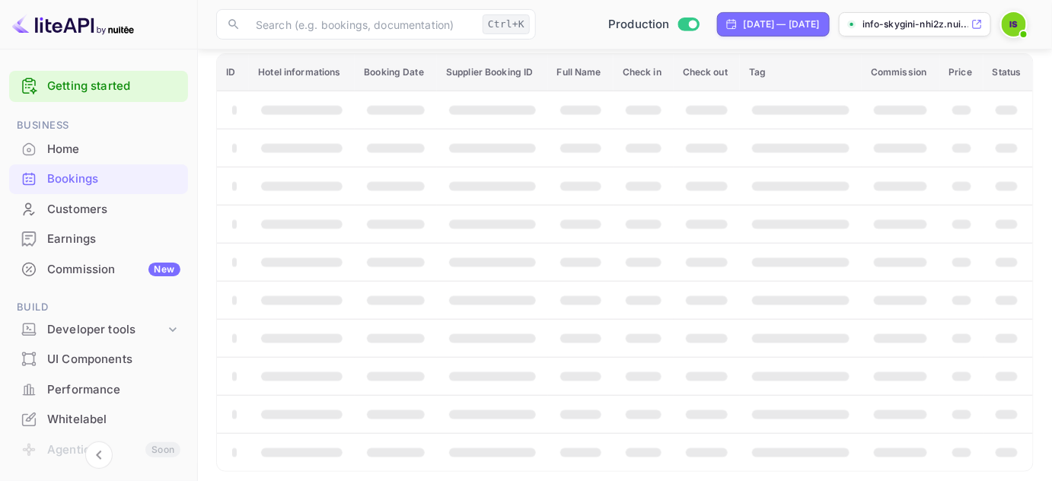
scroll to position [0, 0]
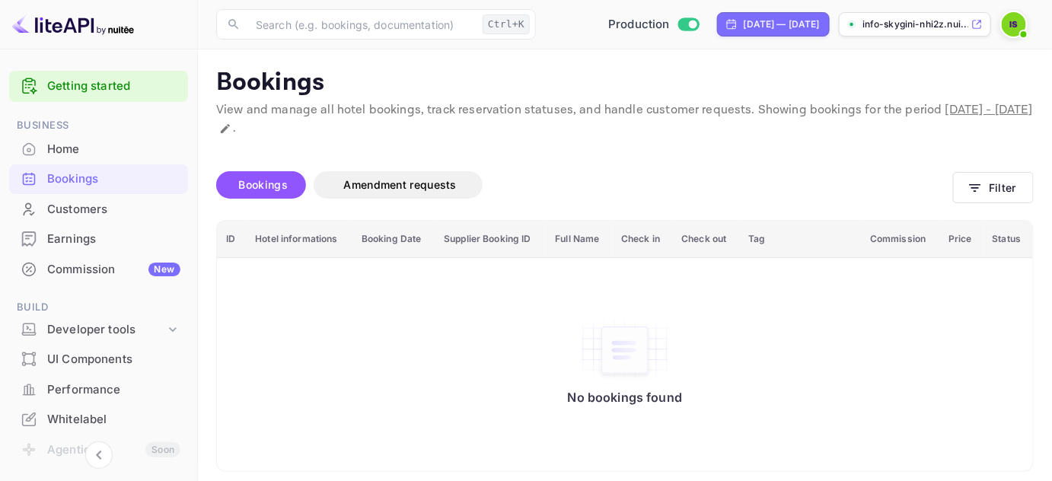
click at [101, 268] on div "Commission New" at bounding box center [113, 270] width 133 height 18
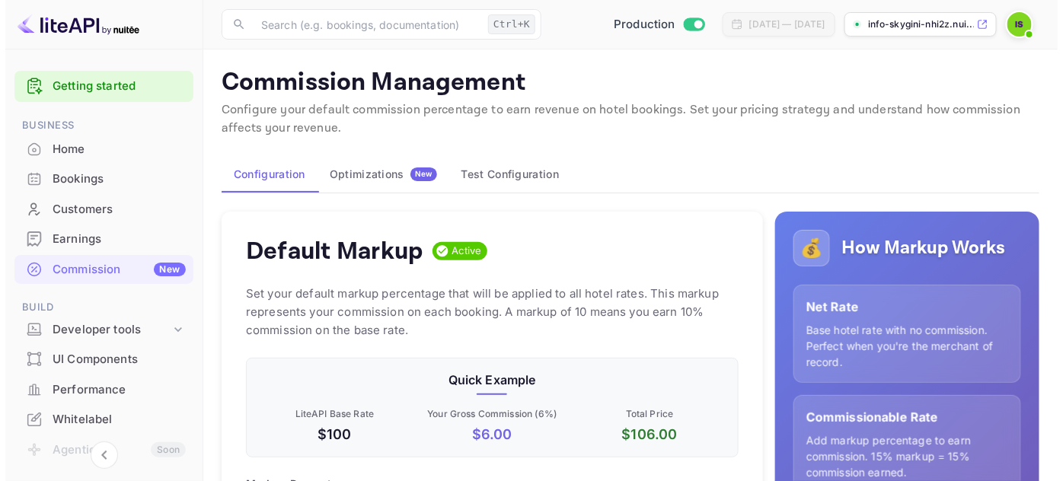
scroll to position [260, 481]
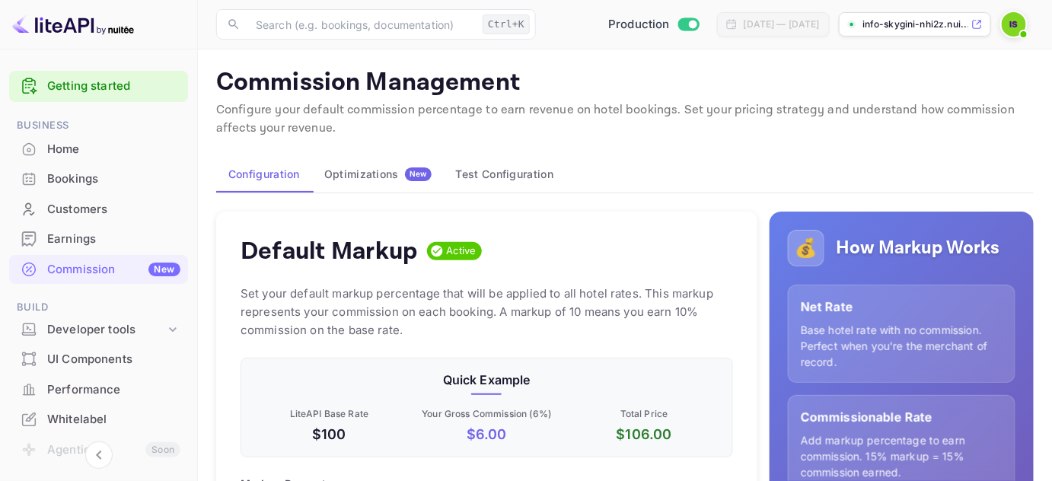
click at [61, 216] on div "Customers" at bounding box center [113, 210] width 133 height 18
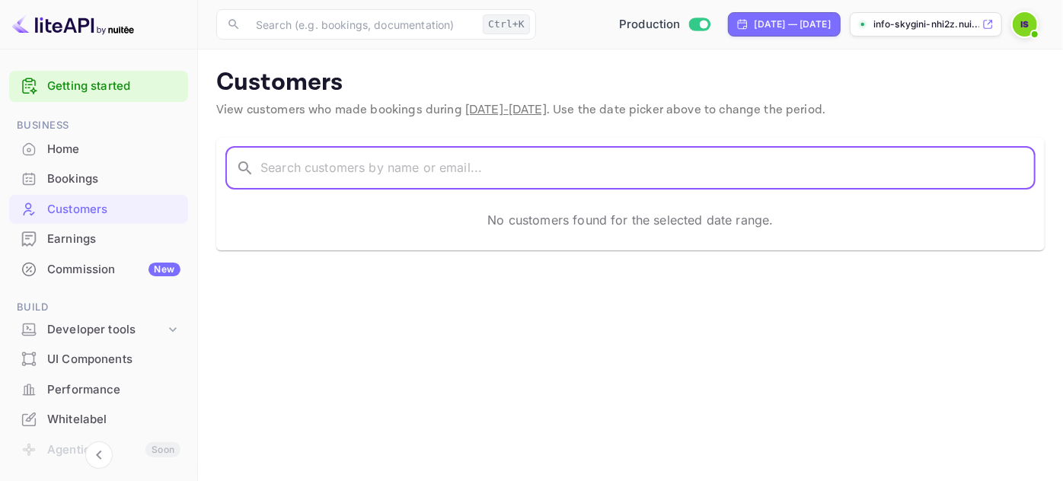
paste input "8341884"
type input "8341884"
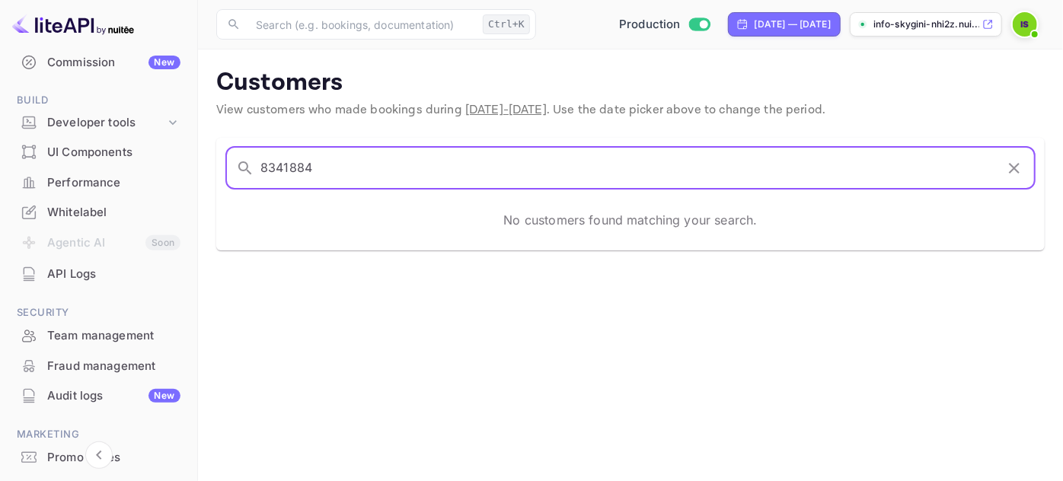
scroll to position [282, 0]
